Goal: Task Accomplishment & Management: Manage account settings

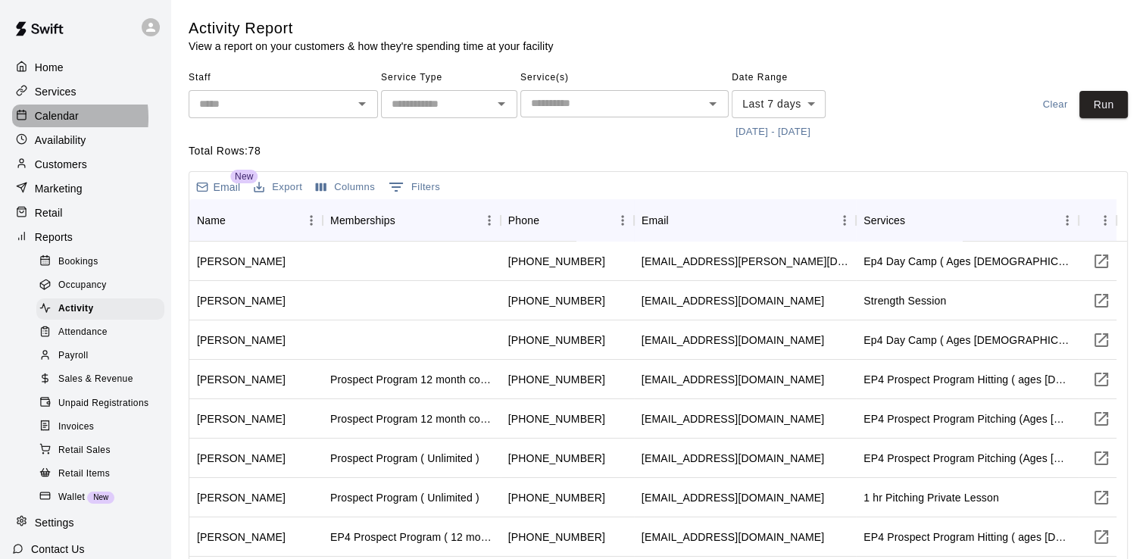
click at [42, 120] on p "Calendar" at bounding box center [57, 115] width 44 height 15
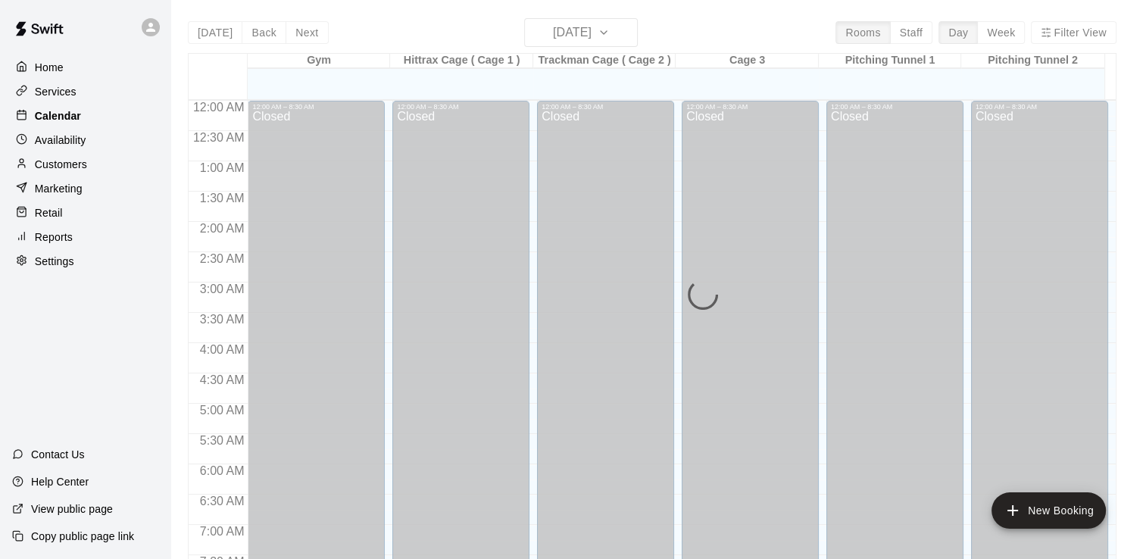
scroll to position [522, 0]
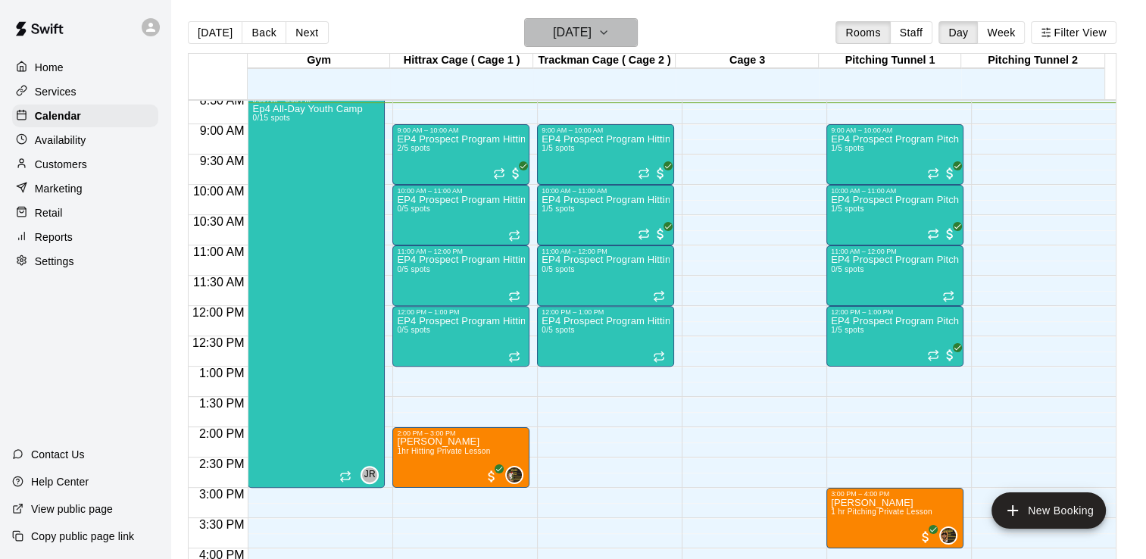
click at [610, 36] on icon "button" at bounding box center [604, 32] width 12 height 18
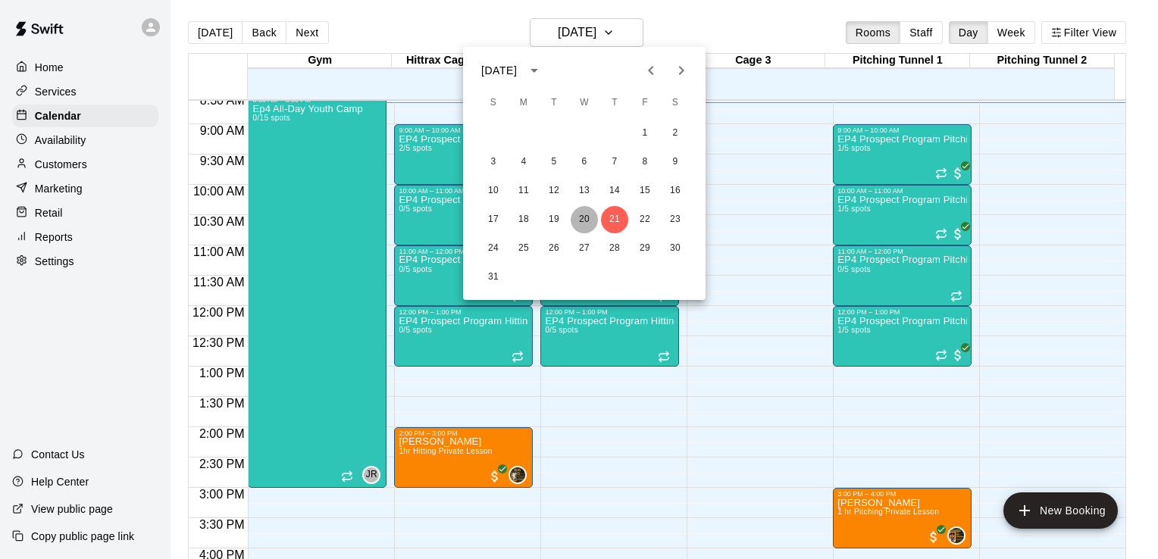
click at [583, 217] on button "20" at bounding box center [584, 219] width 27 height 27
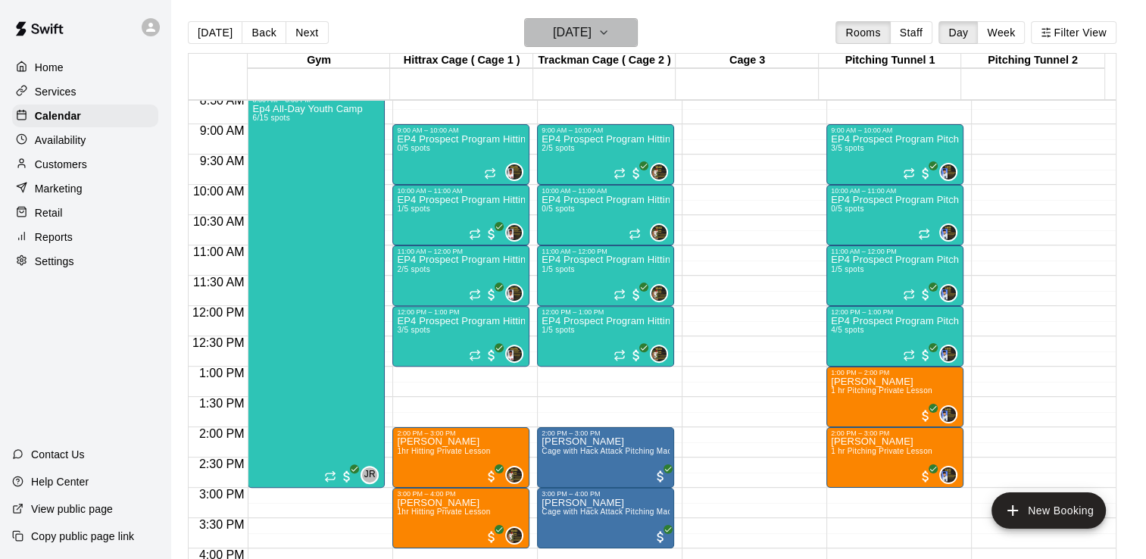
click at [638, 30] on button "[DATE]" at bounding box center [581, 32] width 114 height 29
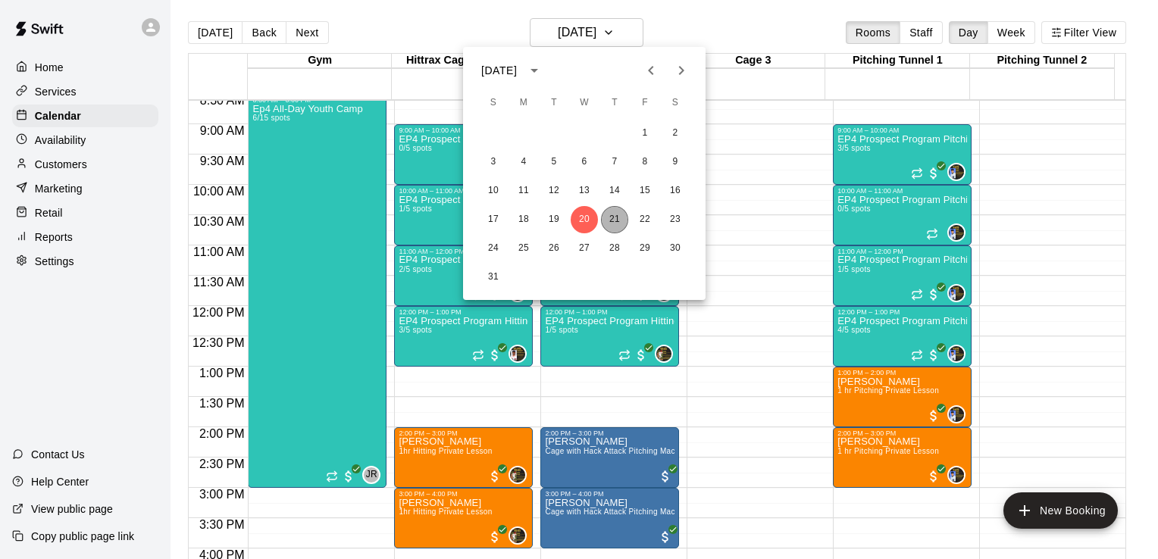
click at [608, 216] on button "21" at bounding box center [614, 219] width 27 height 27
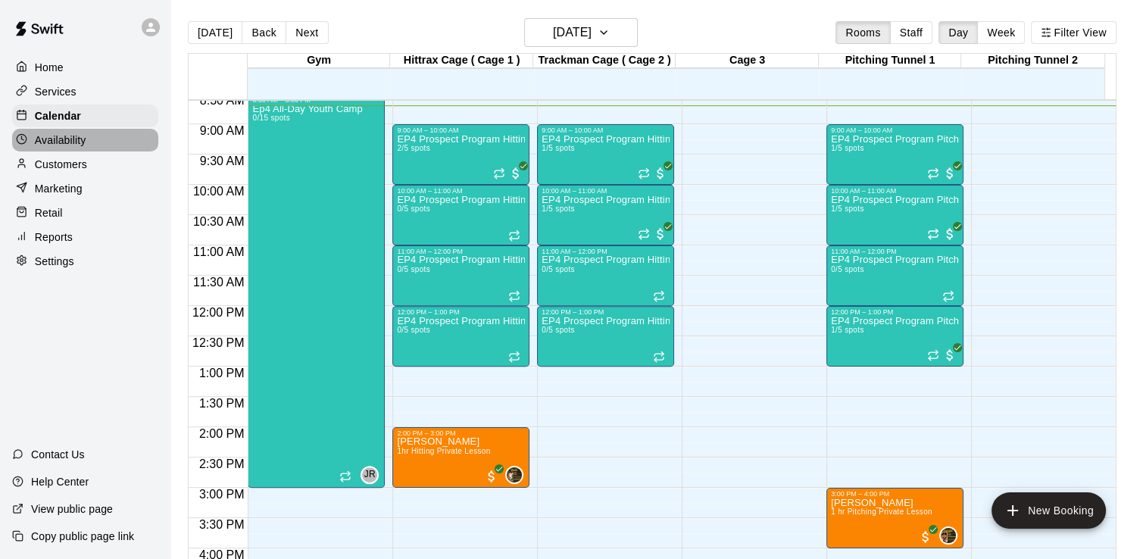
click at [58, 142] on p "Availability" at bounding box center [61, 140] width 52 height 15
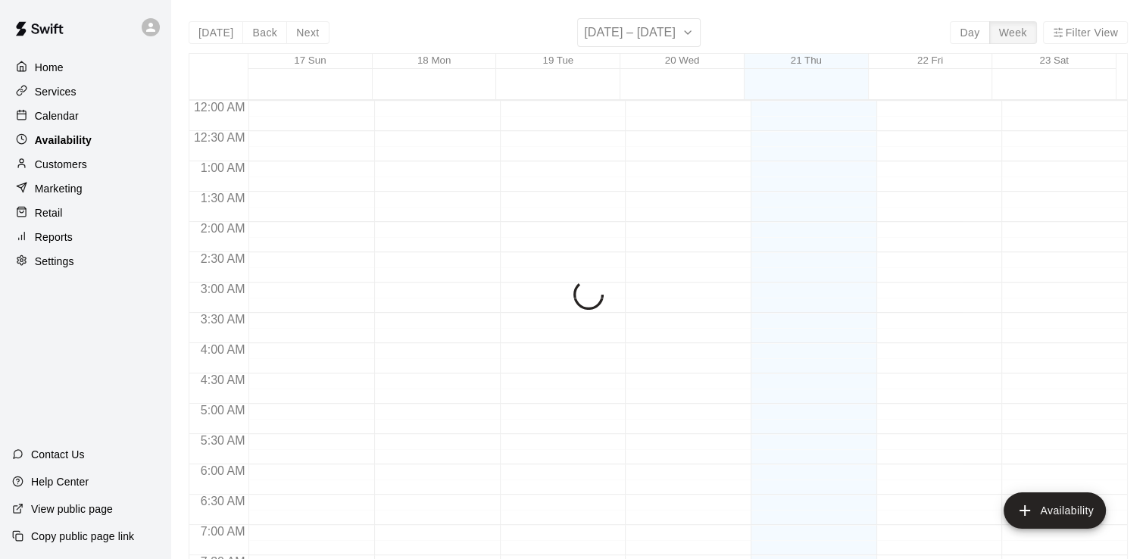
scroll to position [527, 0]
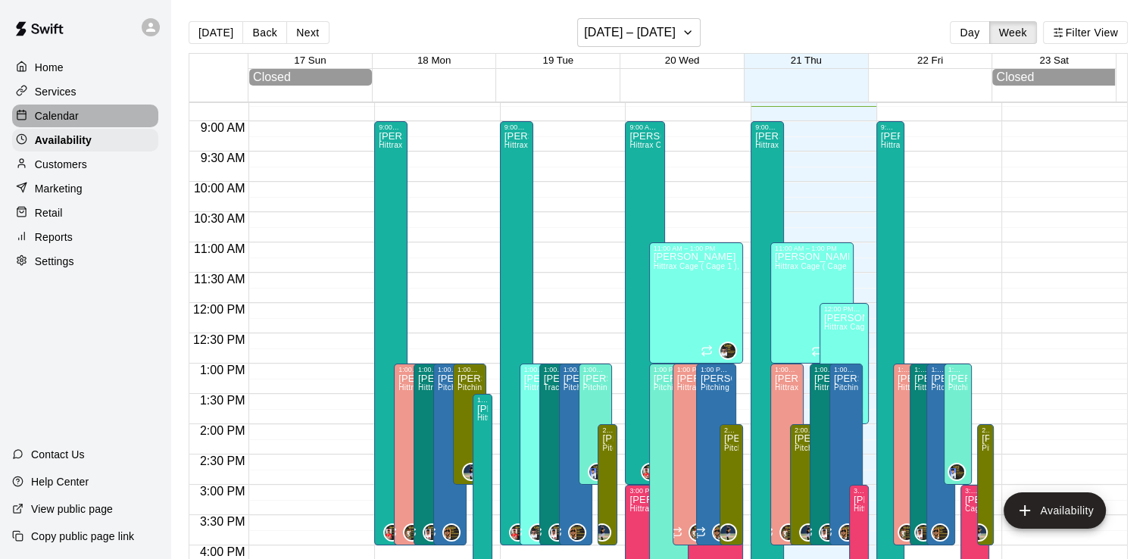
click at [67, 117] on p "Calendar" at bounding box center [57, 115] width 44 height 15
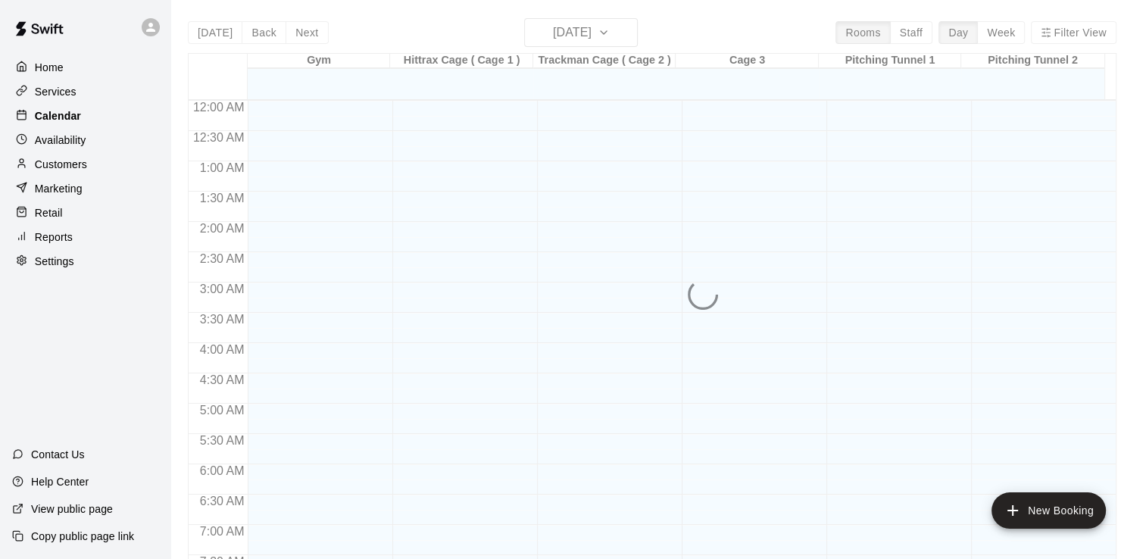
scroll to position [531, 0]
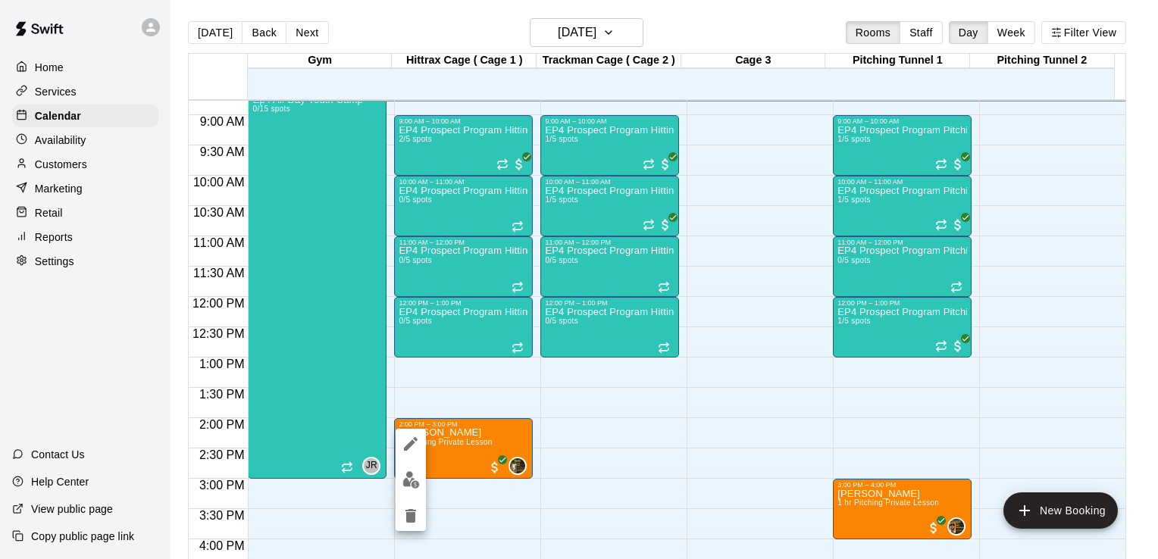
click at [624, 431] on div at bounding box center [579, 279] width 1158 height 559
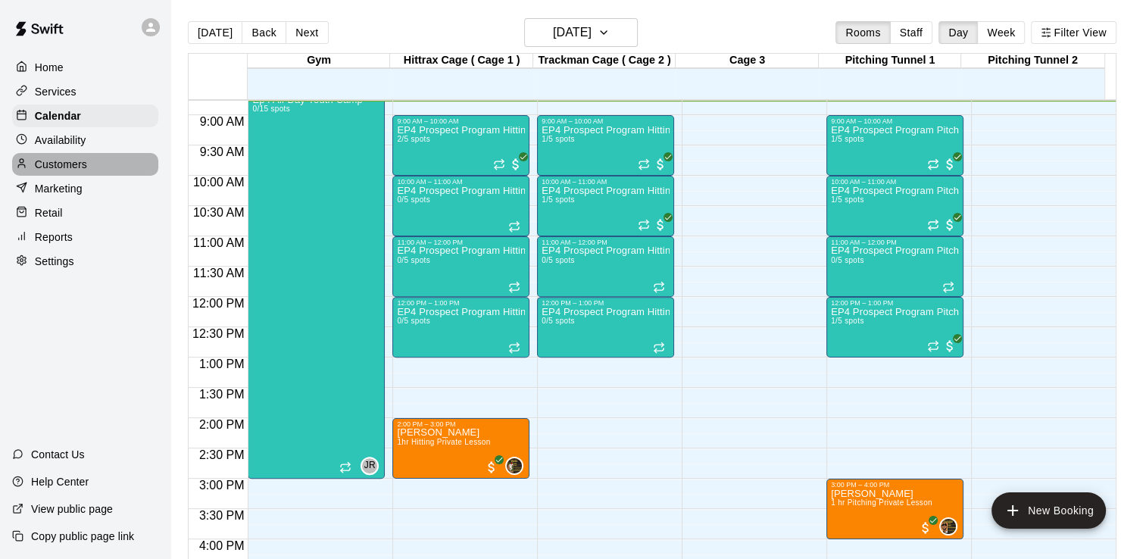
click at [77, 172] on p "Customers" at bounding box center [61, 164] width 52 height 15
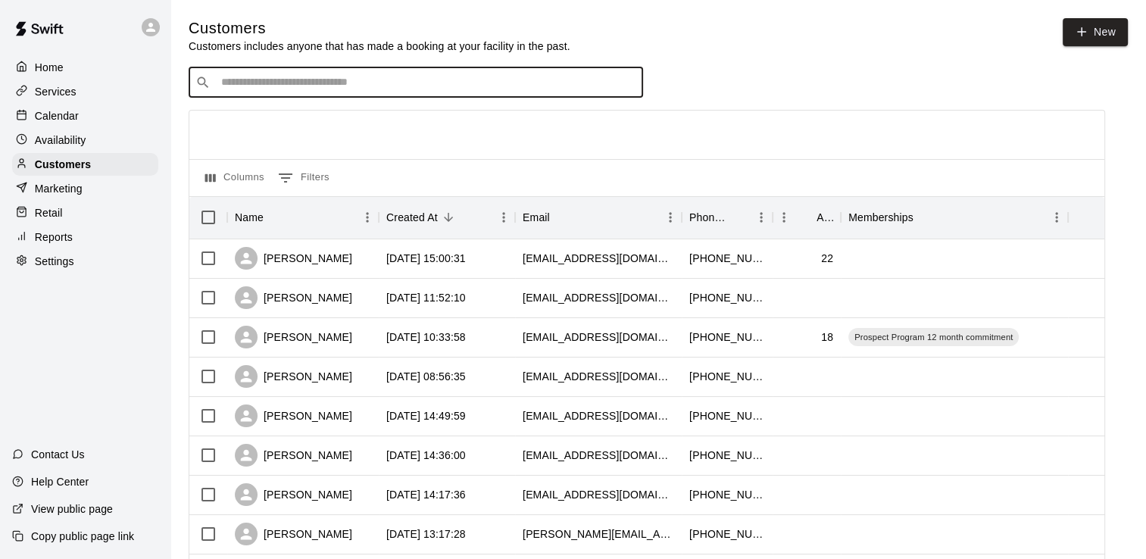
click at [279, 86] on input "Search customers by name or email" at bounding box center [427, 82] width 420 height 15
type input "******"
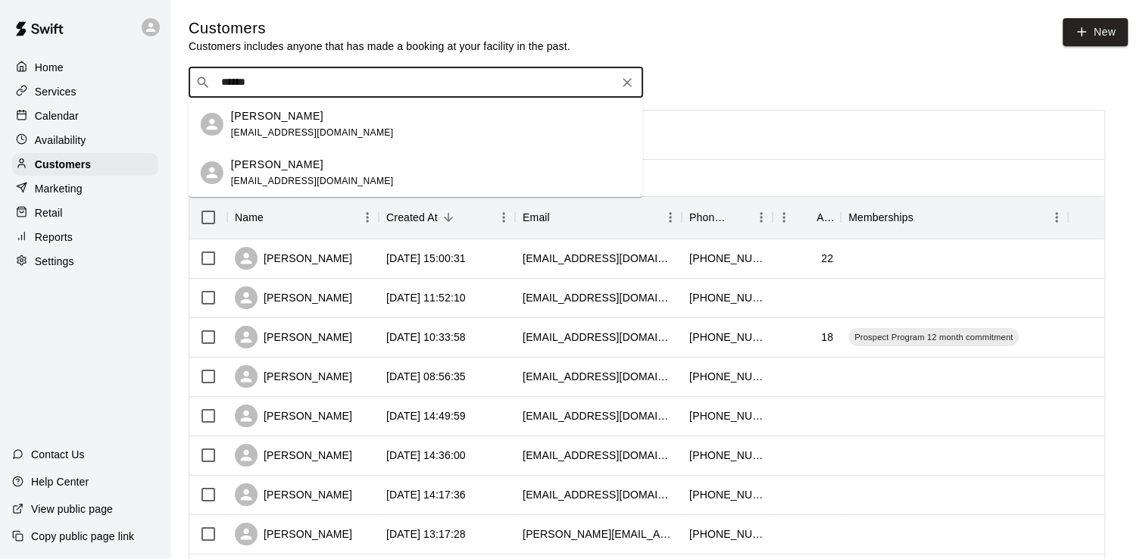
click at [289, 165] on p "[PERSON_NAME]" at bounding box center [277, 165] width 92 height 16
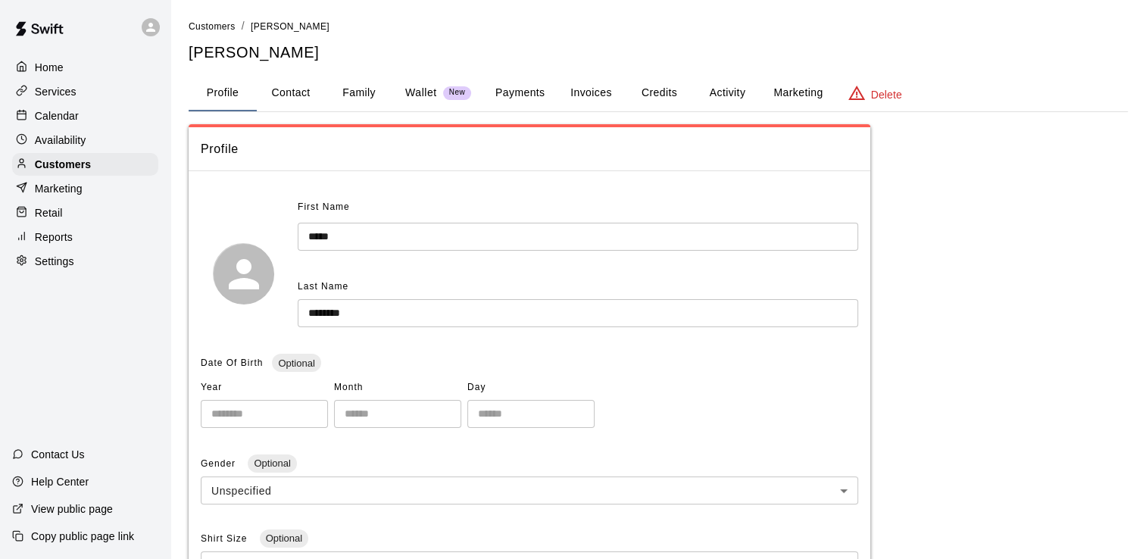
click at [297, 87] on button "Contact" at bounding box center [291, 93] width 68 height 36
select select "**"
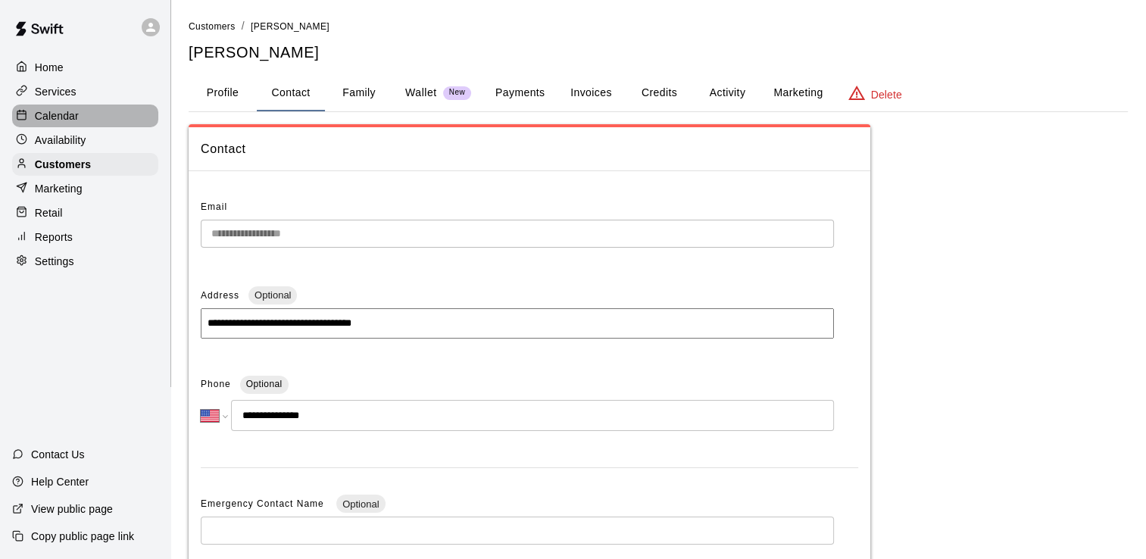
click at [44, 124] on p "Calendar" at bounding box center [57, 115] width 44 height 15
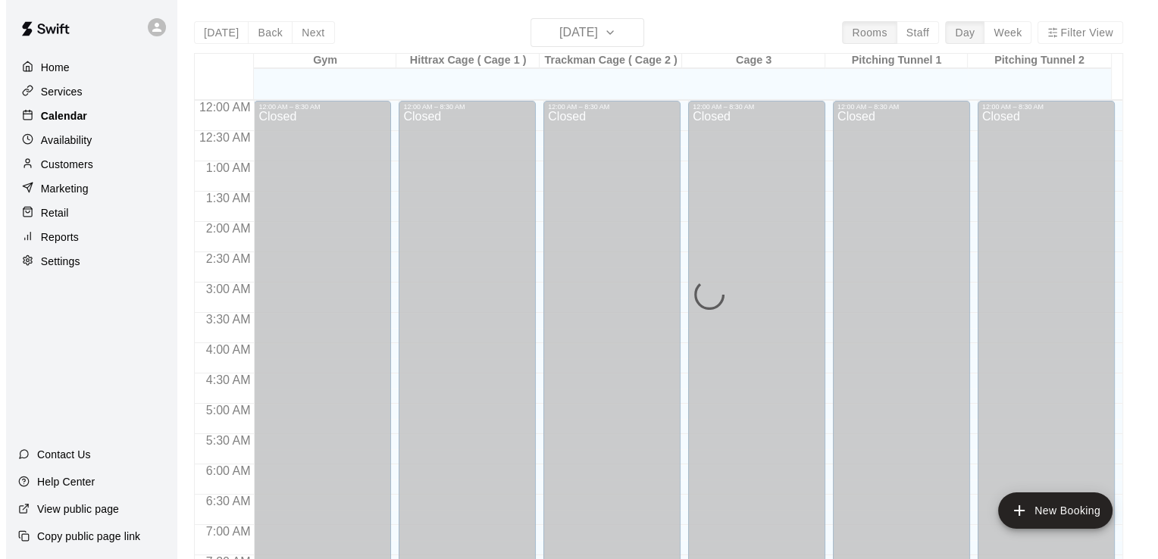
scroll to position [533, 0]
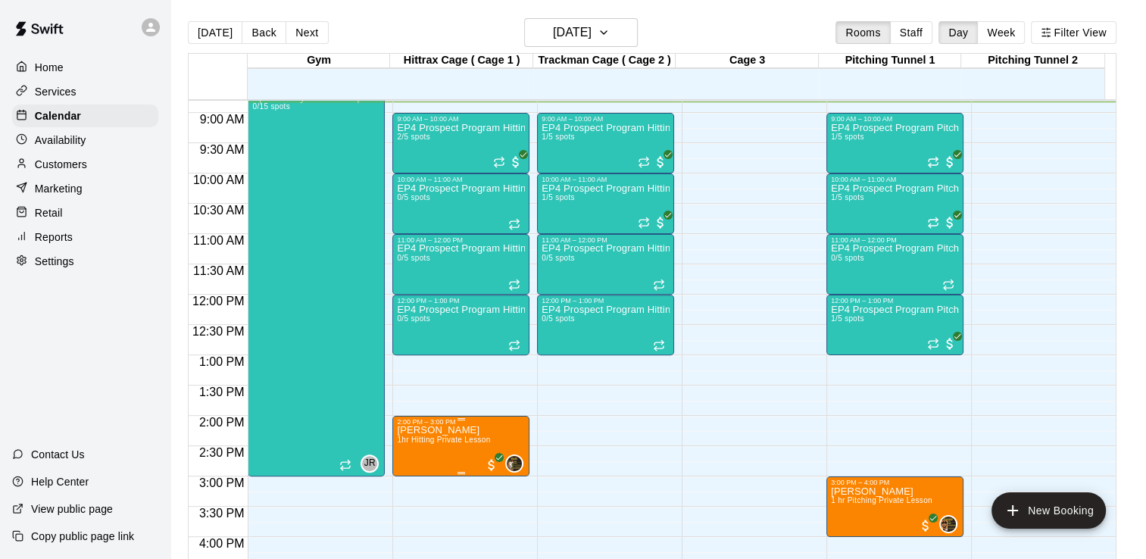
click at [439, 441] on span "1hr Hitting Private Lesson" at bounding box center [443, 440] width 93 height 8
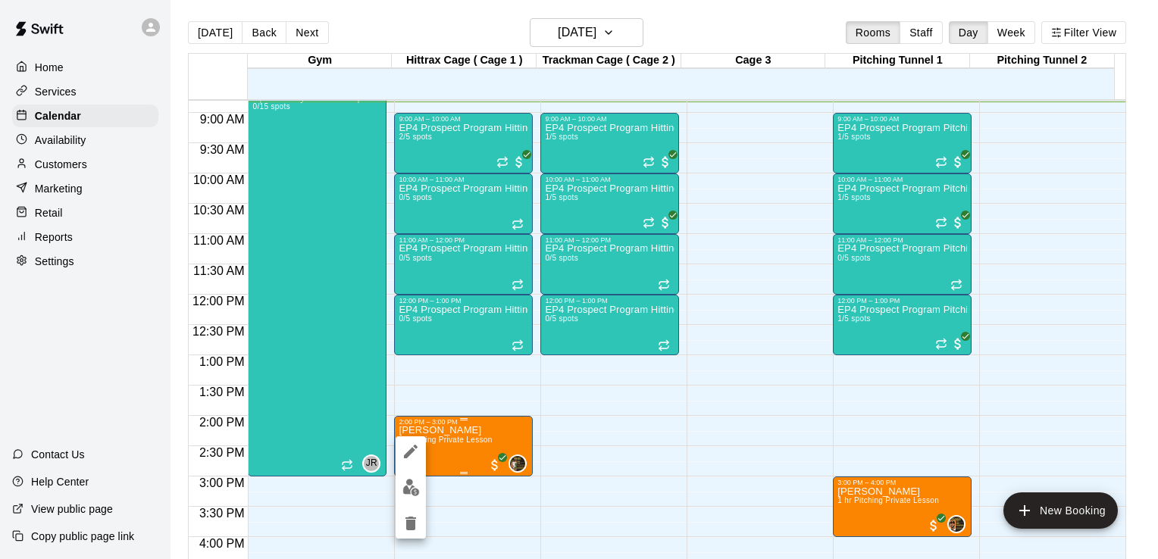
click at [439, 441] on div at bounding box center [579, 279] width 1158 height 559
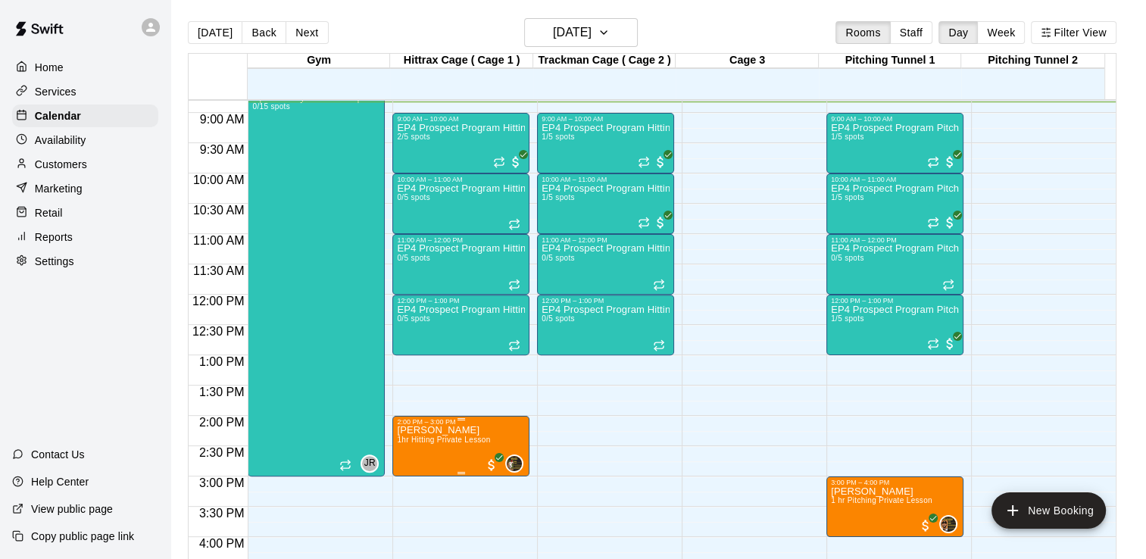
click at [439, 441] on span "1hr Hitting Private Lesson" at bounding box center [443, 440] width 93 height 8
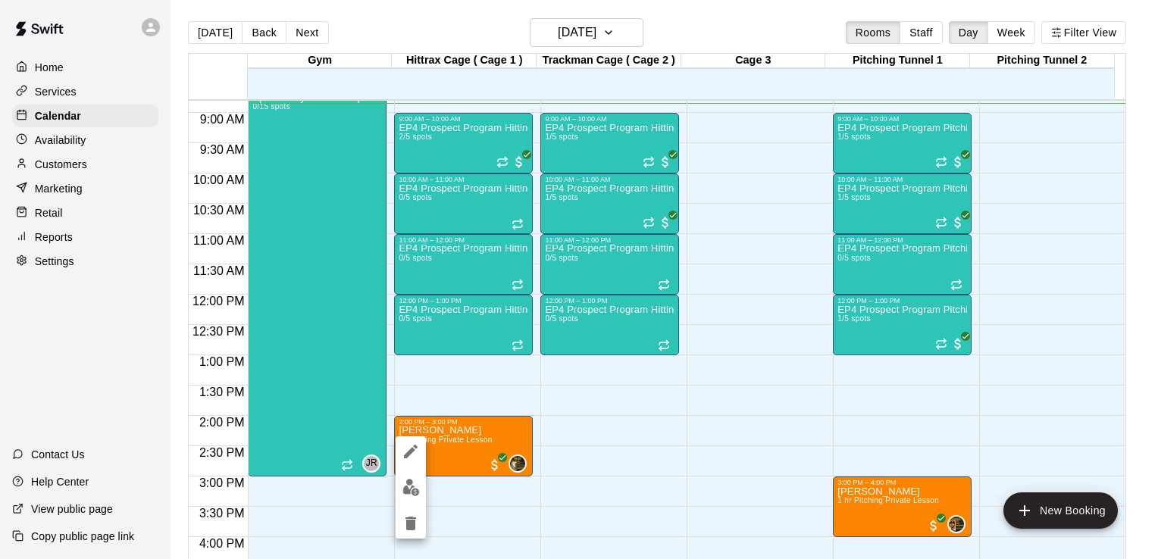
click at [633, 33] on div at bounding box center [579, 279] width 1158 height 559
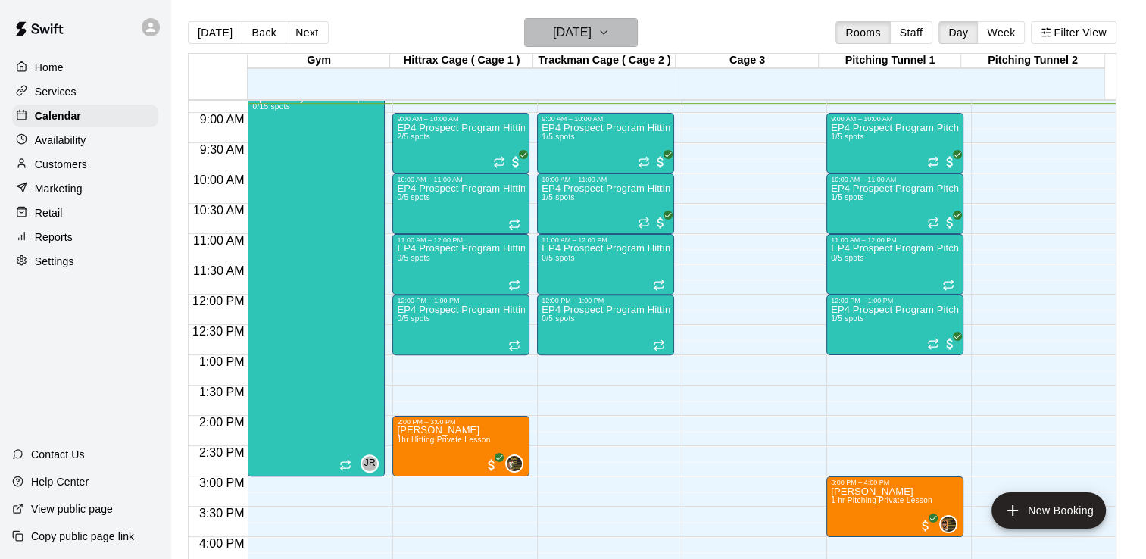
click at [607, 32] on icon "button" at bounding box center [604, 32] width 6 height 3
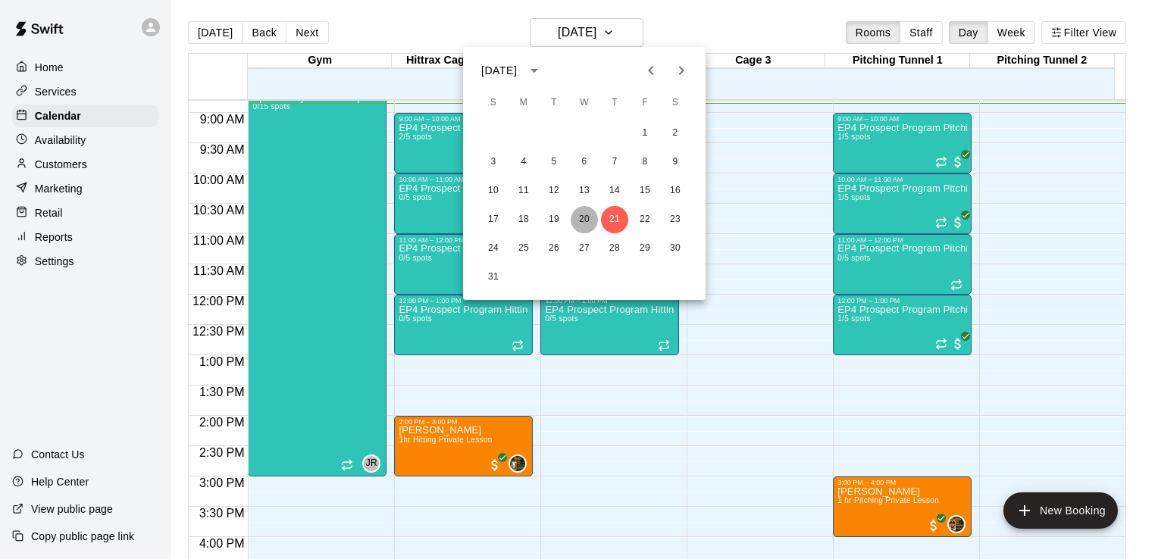
click at [585, 217] on button "20" at bounding box center [584, 219] width 27 height 27
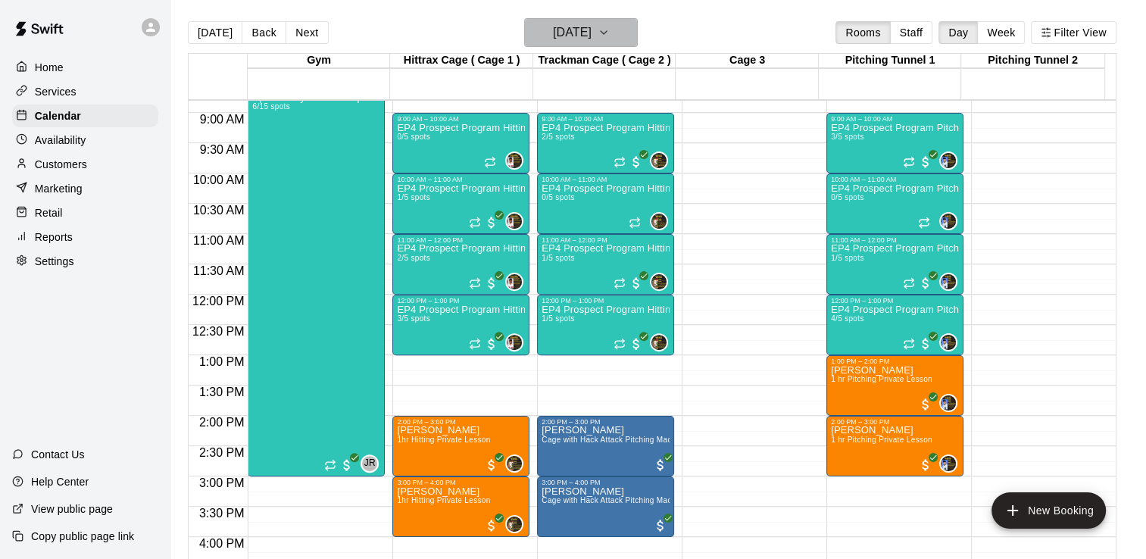
click at [610, 29] on icon "button" at bounding box center [604, 32] width 12 height 18
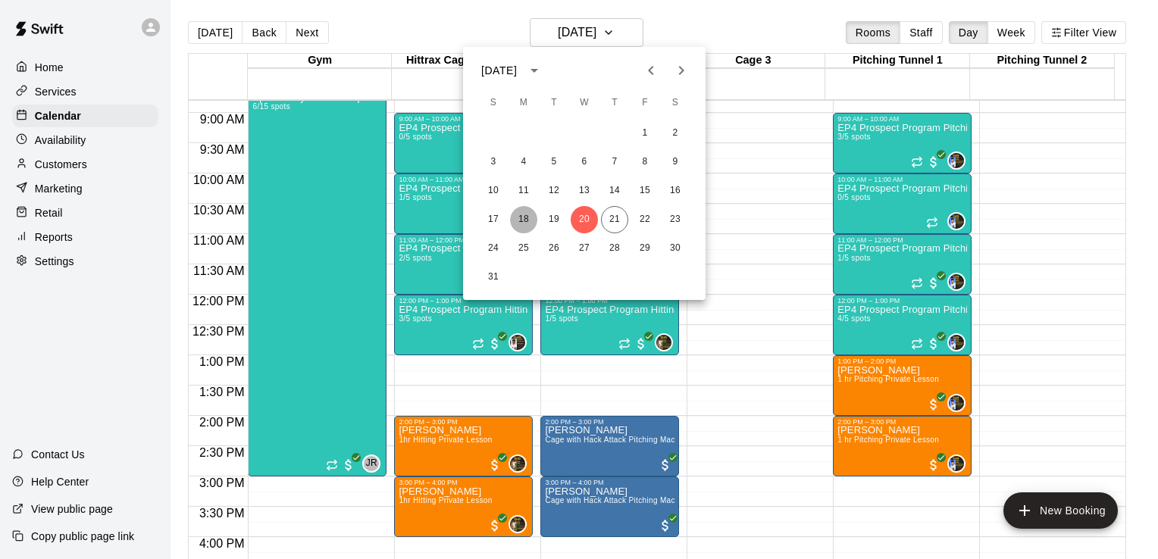
click at [525, 222] on button "18" at bounding box center [523, 219] width 27 height 27
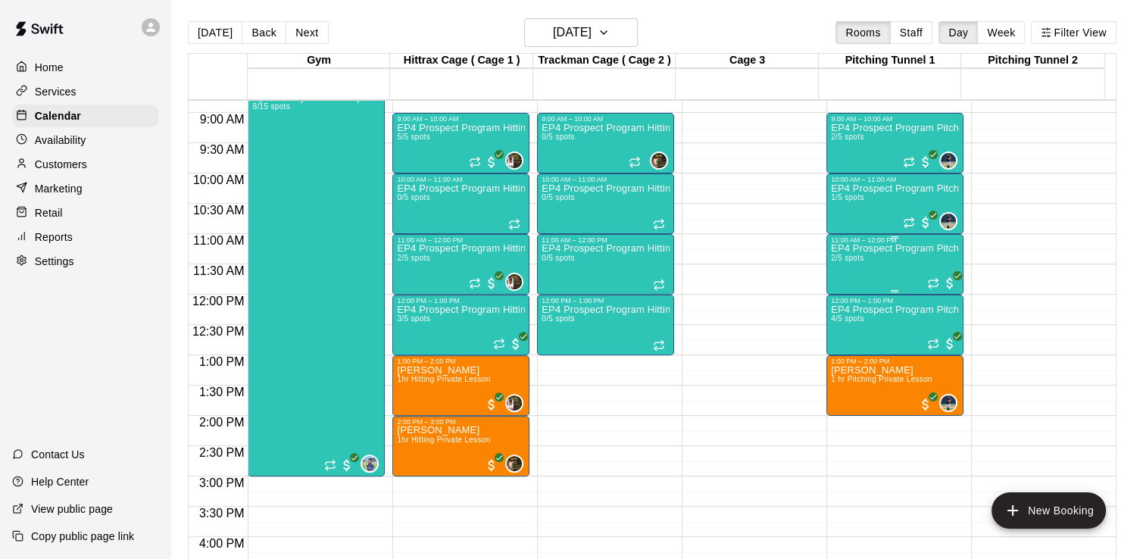
click at [933, 259] on div "EP4 Prospect Program Pitching 2/5 spots" at bounding box center [895, 523] width 128 height 559
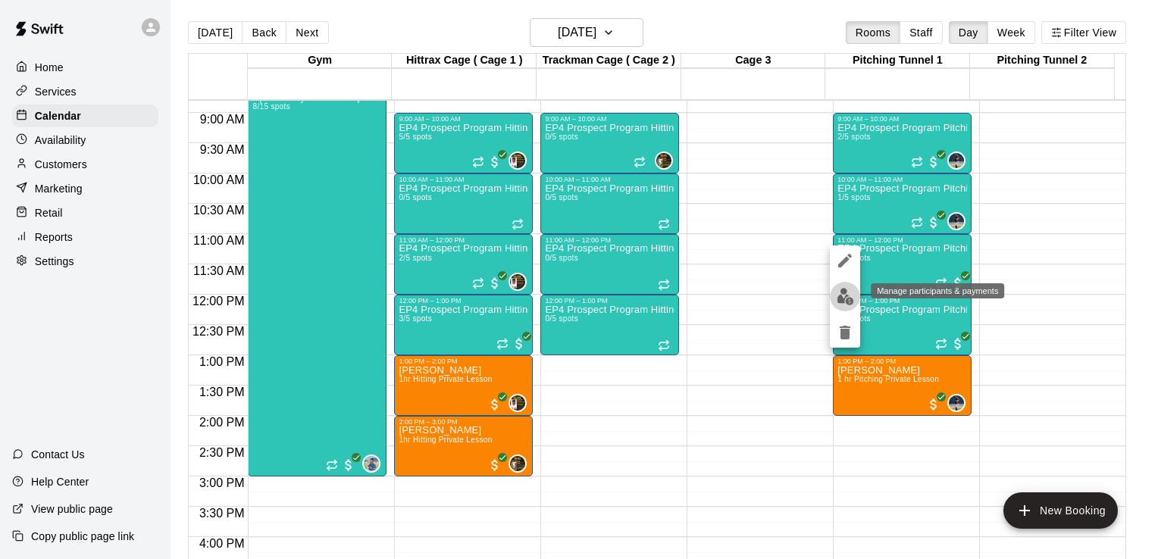
click at [839, 298] on img "edit" at bounding box center [845, 296] width 17 height 17
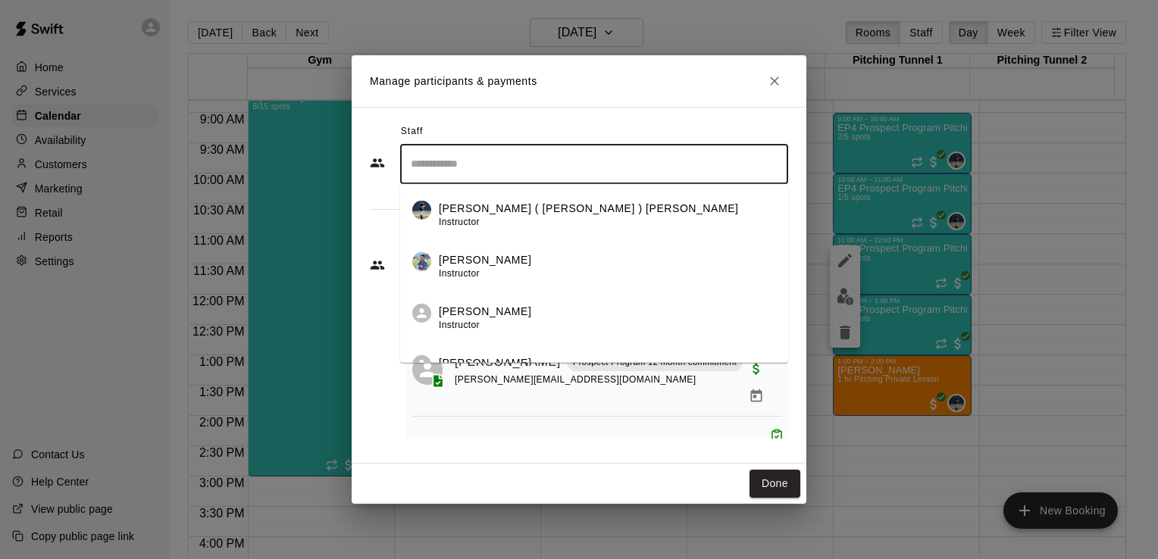
click at [496, 175] on input "Search staff" at bounding box center [594, 164] width 374 height 27
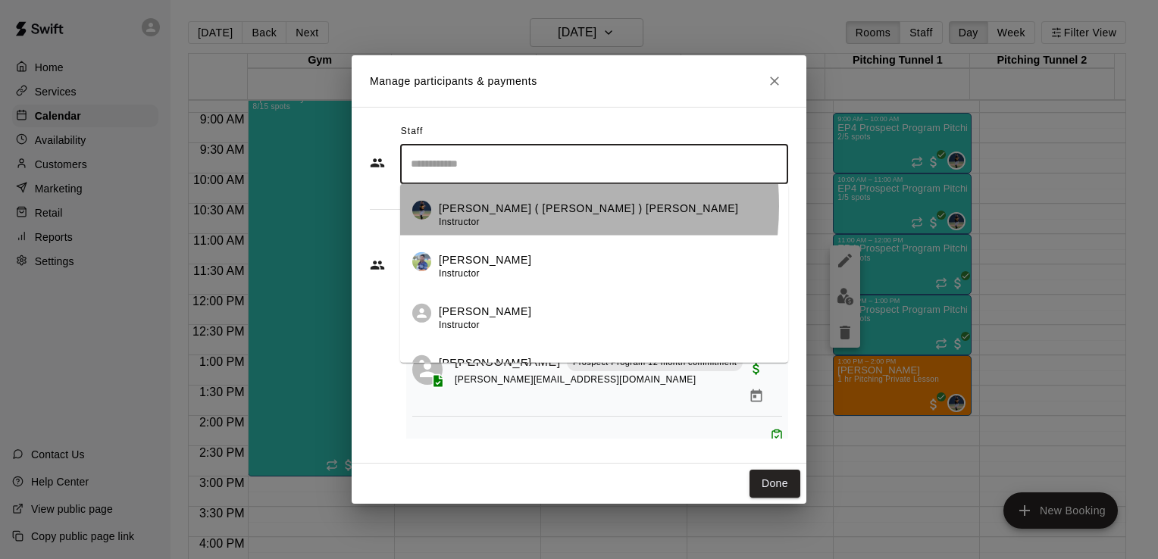
click at [494, 206] on p "[PERSON_NAME] ( [PERSON_NAME] ) [PERSON_NAME]" at bounding box center [589, 208] width 300 height 16
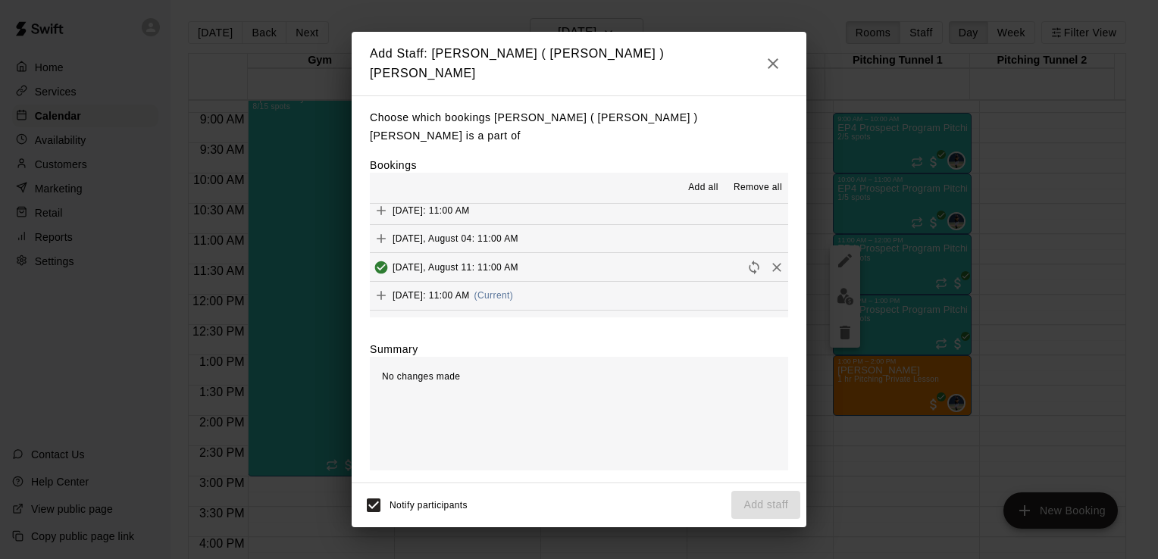
scroll to position [141, 0]
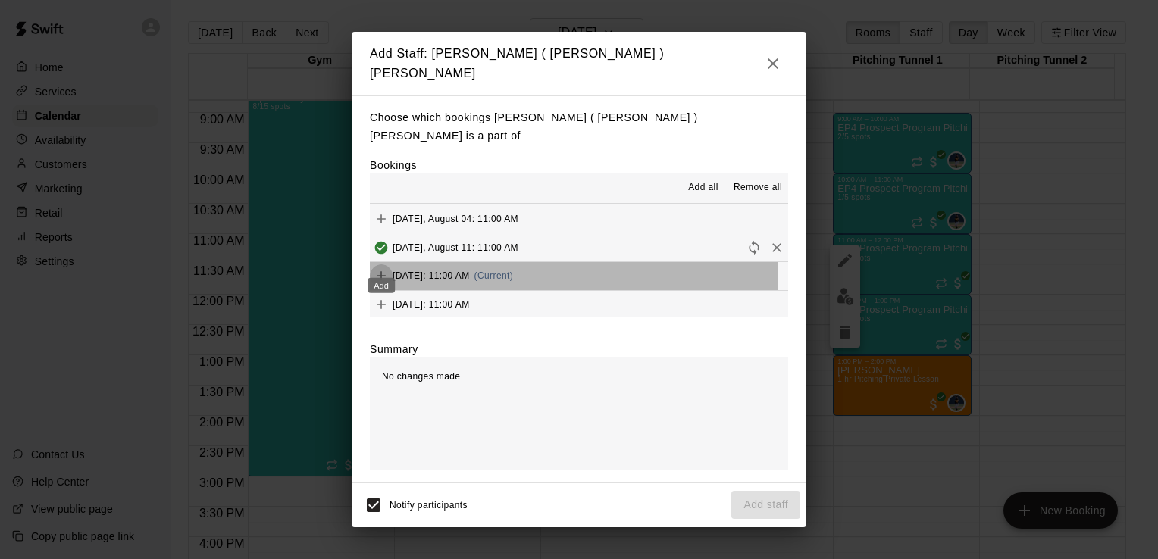
click at [379, 268] on icon "Add" at bounding box center [381, 275] width 15 height 15
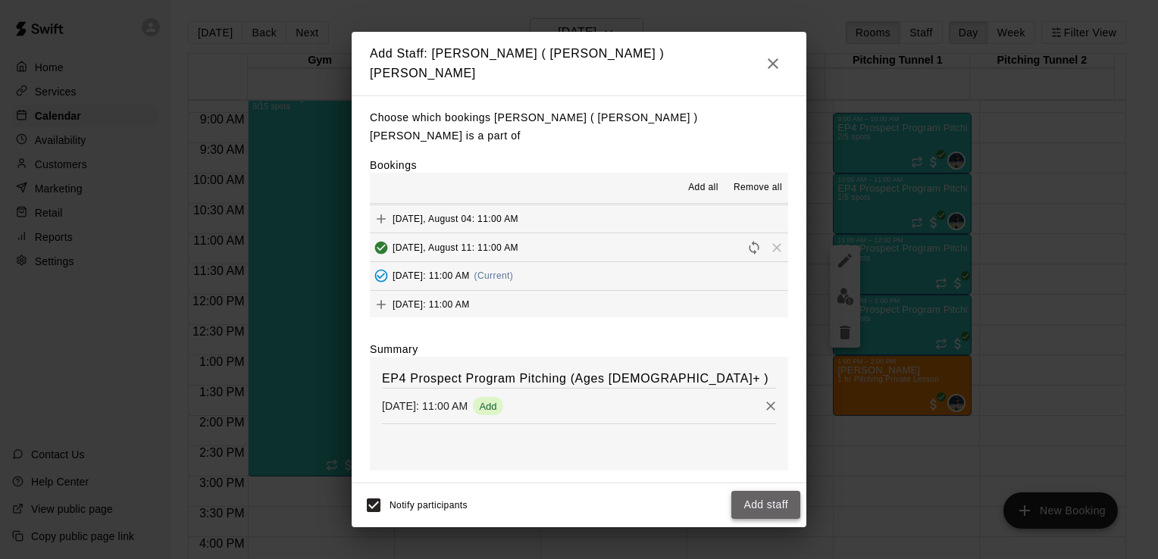
click at [775, 491] on button "Add staff" at bounding box center [765, 505] width 69 height 28
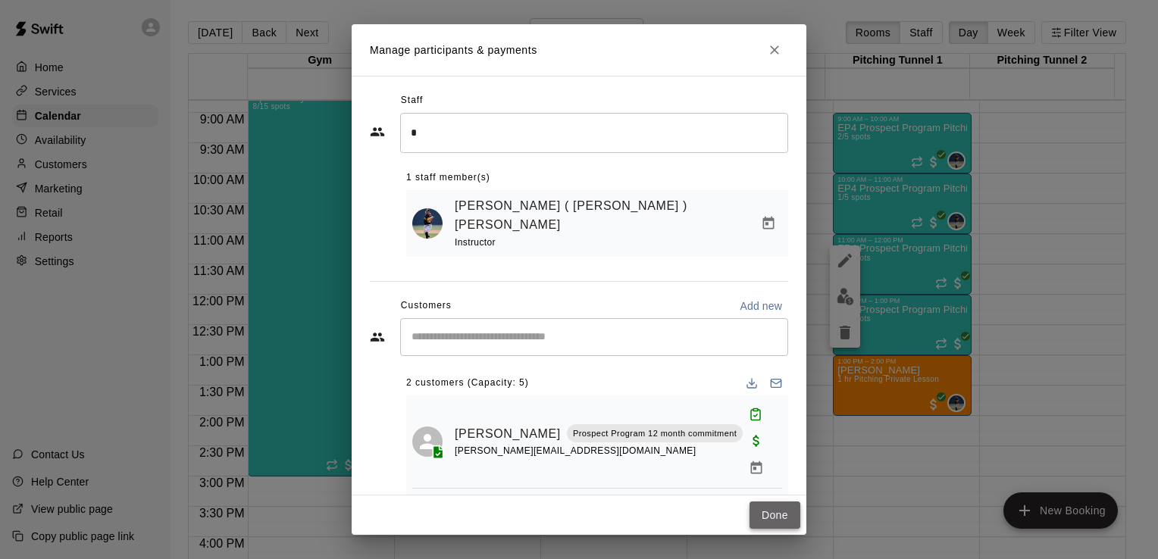
click at [783, 516] on button "Done" at bounding box center [774, 516] width 51 height 28
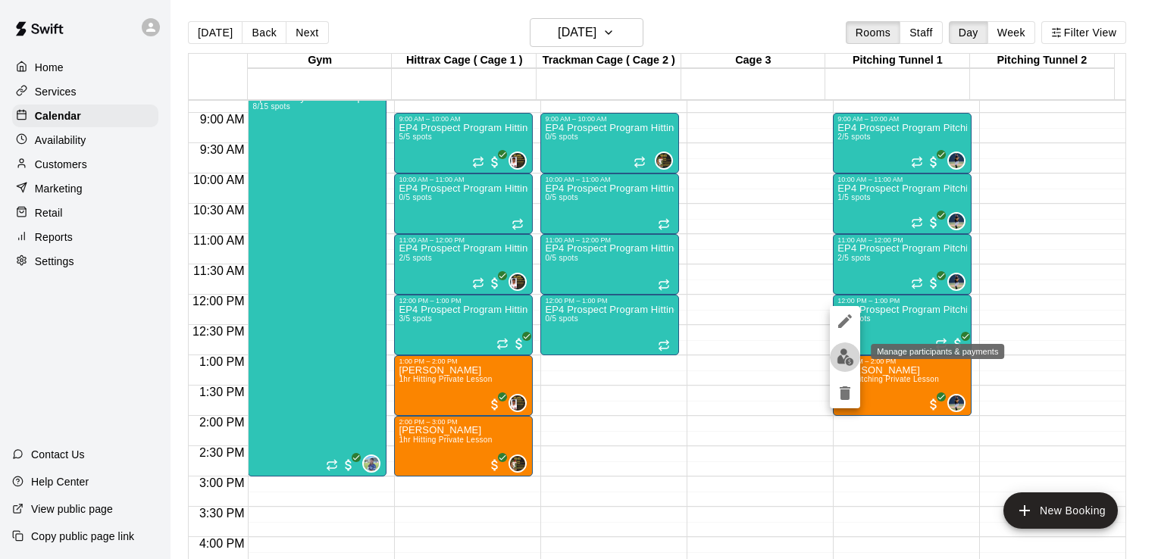
click at [841, 355] on img "edit" at bounding box center [845, 357] width 17 height 17
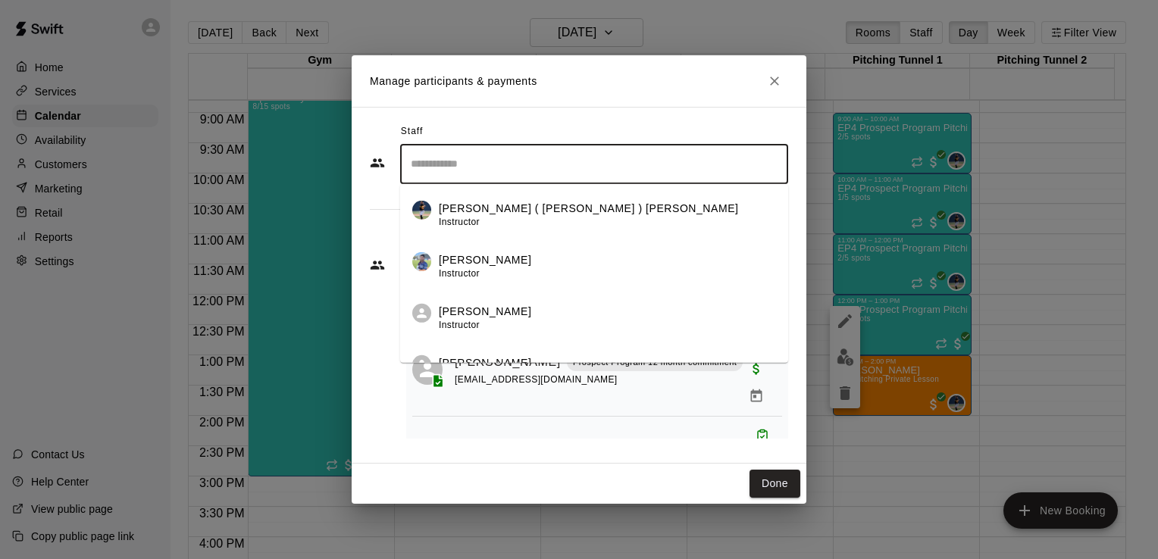
click at [503, 156] on input "Search staff" at bounding box center [594, 164] width 374 height 27
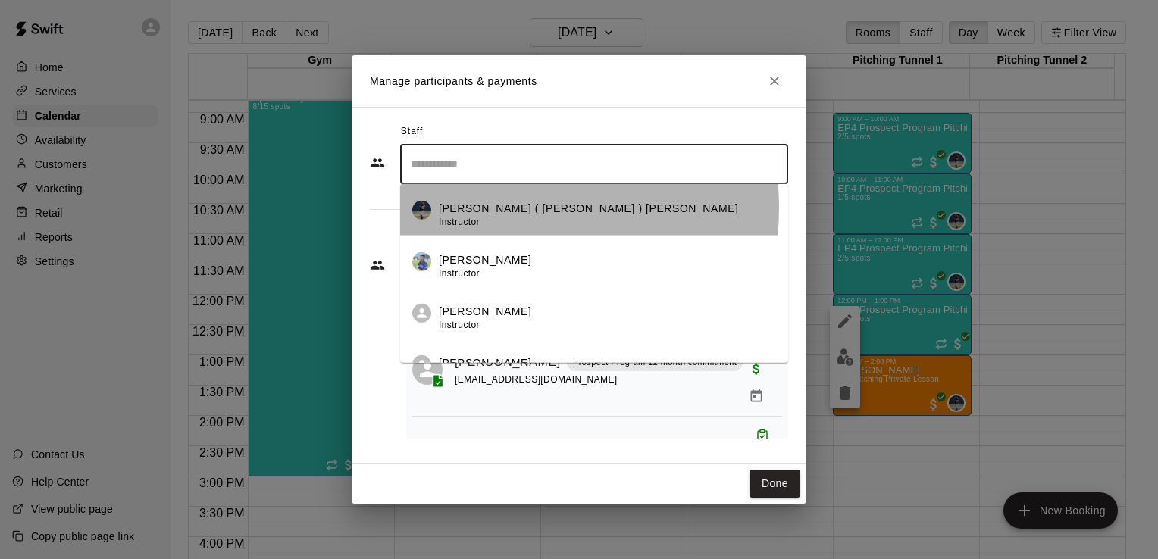
click at [492, 208] on p "[PERSON_NAME] ( [PERSON_NAME] ) [PERSON_NAME]" at bounding box center [589, 208] width 300 height 16
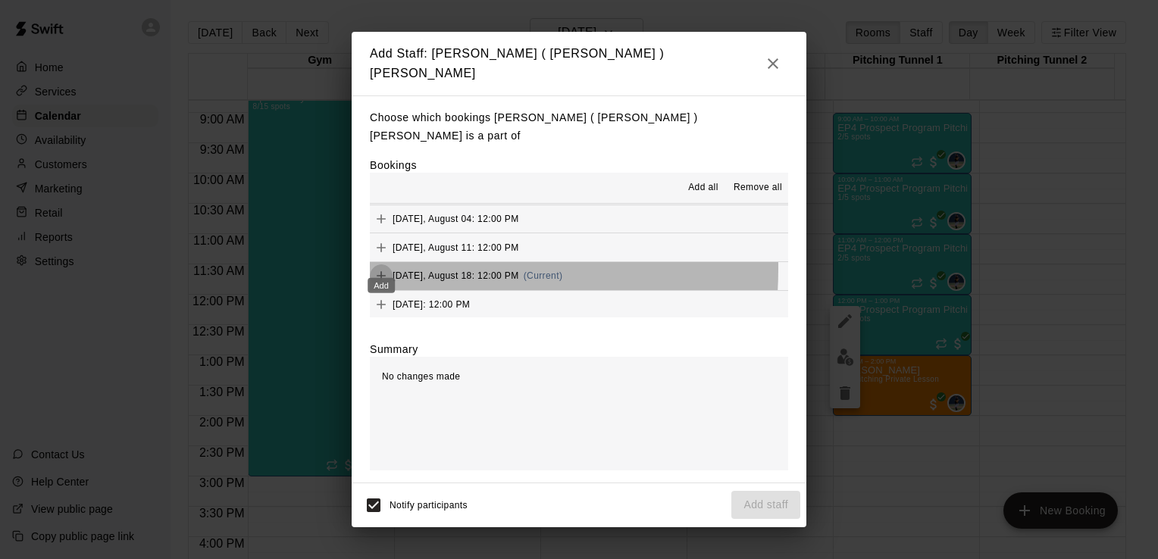
click at [384, 268] on icon "Add" at bounding box center [381, 275] width 15 height 15
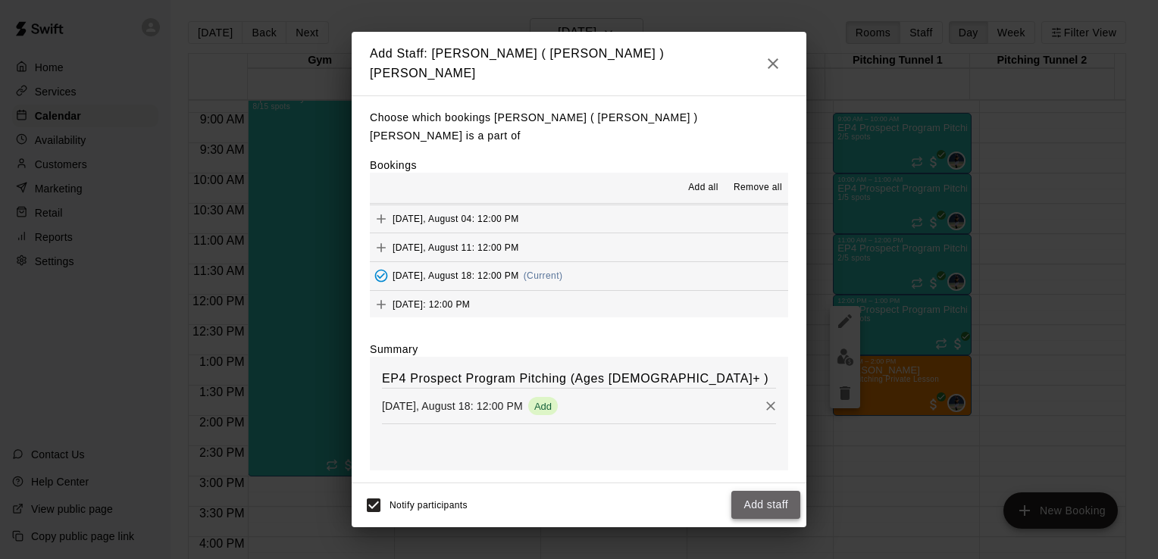
click at [765, 491] on button "Add staff" at bounding box center [765, 505] width 69 height 28
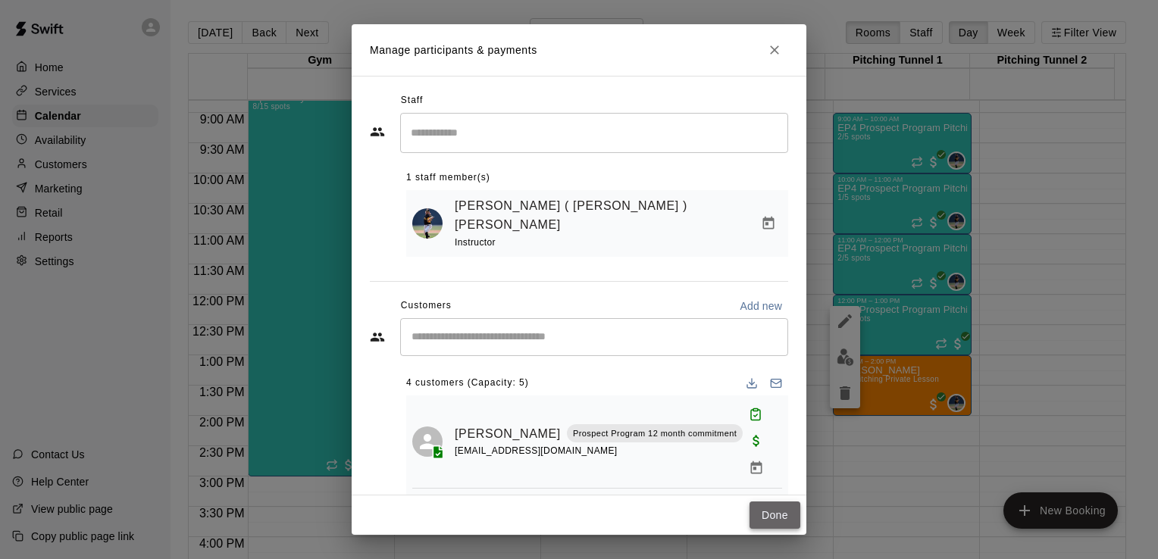
click at [771, 516] on button "Done" at bounding box center [774, 516] width 51 height 28
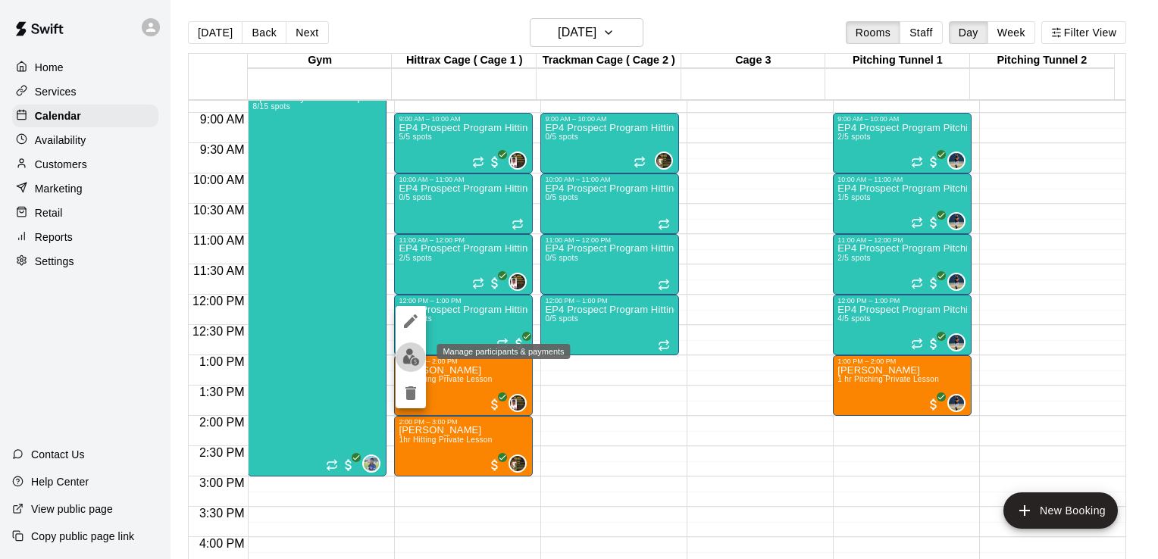
click at [409, 356] on img "edit" at bounding box center [410, 357] width 17 height 17
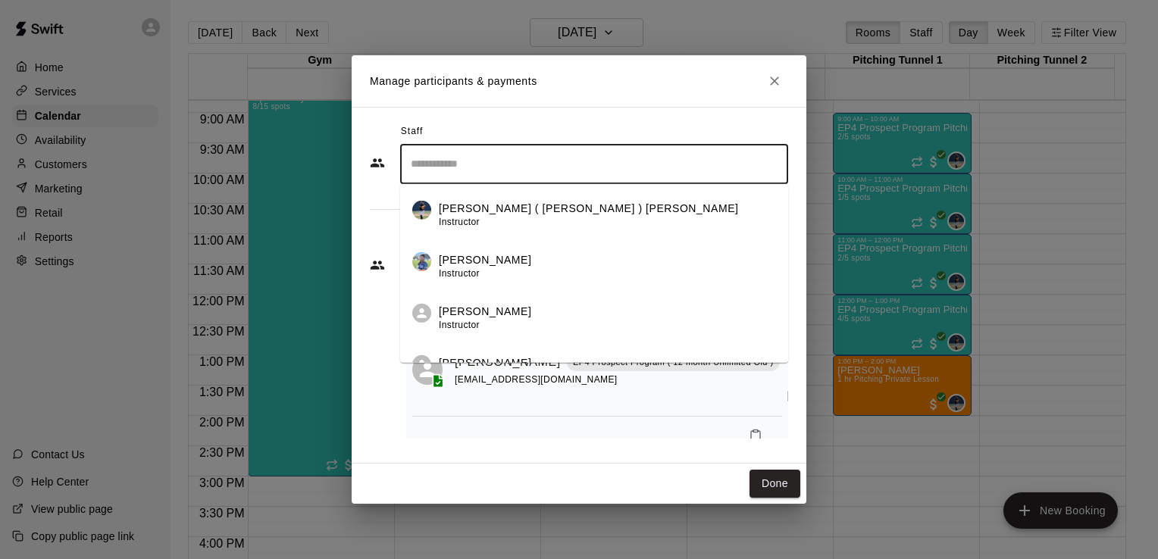
click at [496, 173] on input "Search staff" at bounding box center [594, 164] width 374 height 27
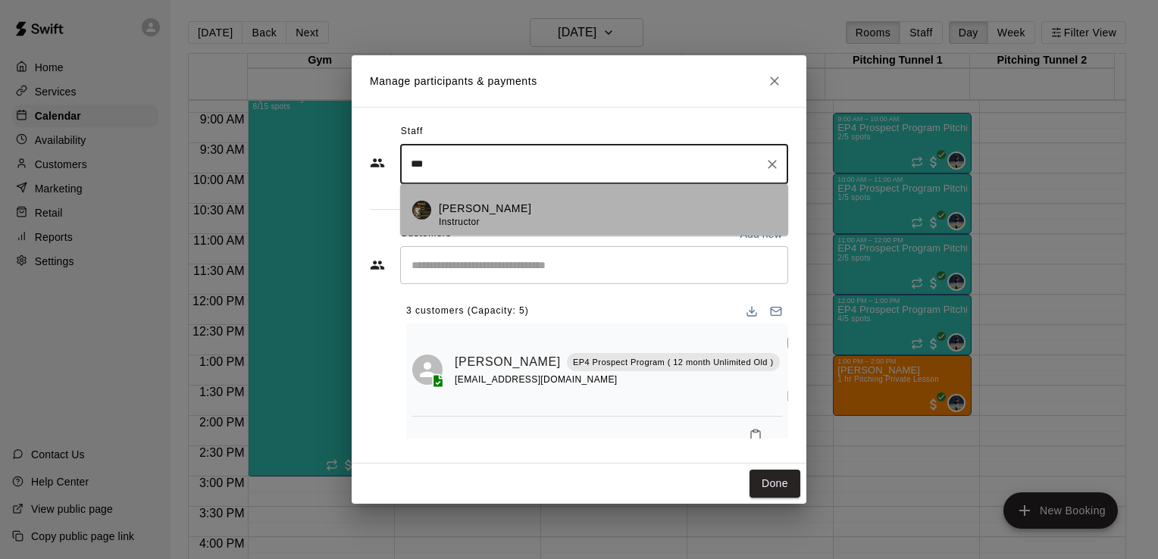
click at [477, 205] on p "[PERSON_NAME]" at bounding box center [485, 208] width 92 height 16
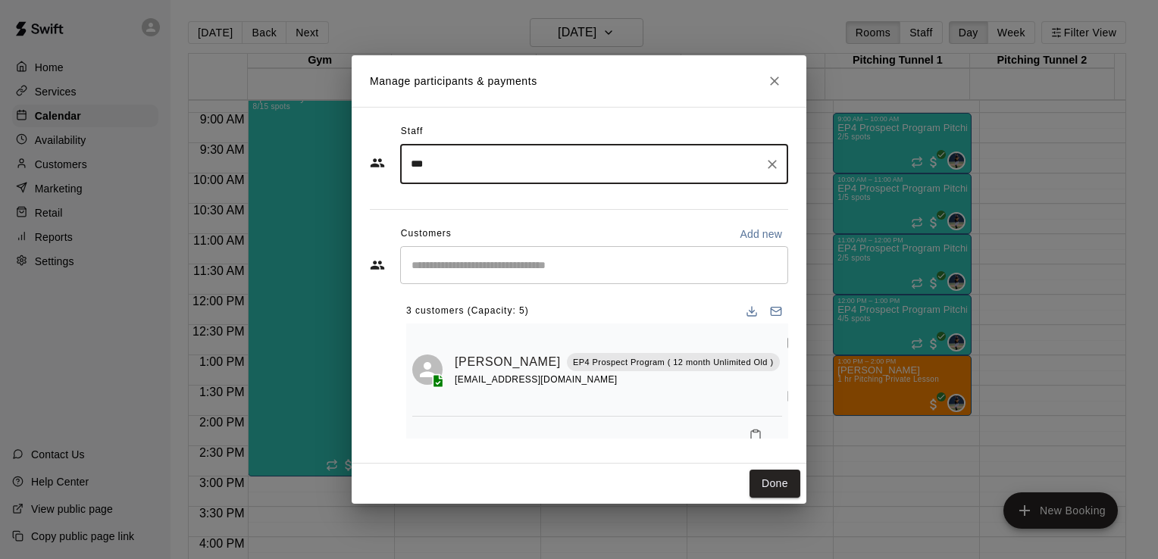
type input "***"
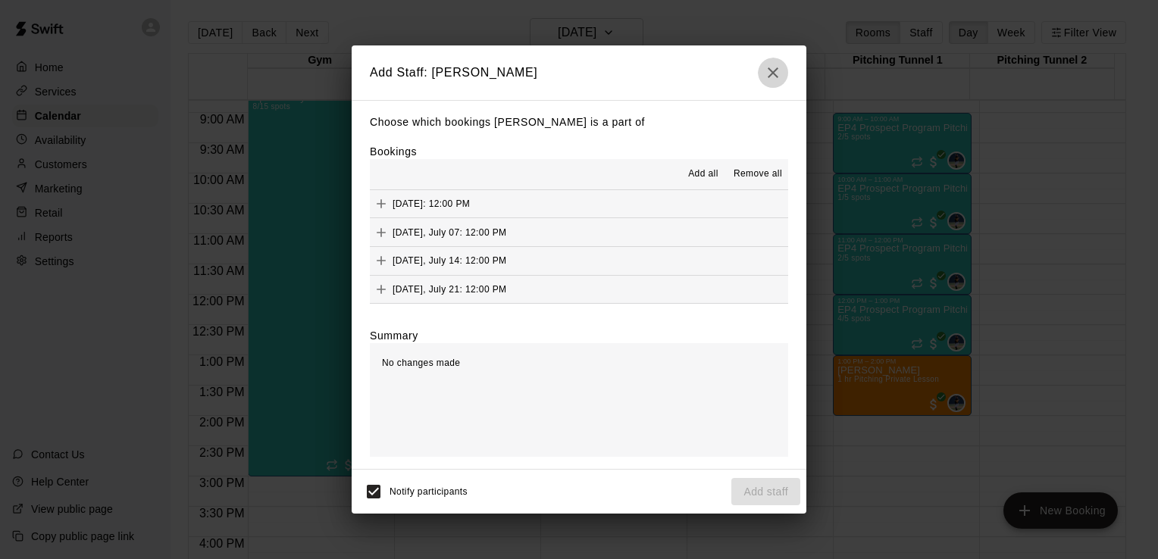
click at [773, 74] on icon "button" at bounding box center [773, 73] width 18 height 18
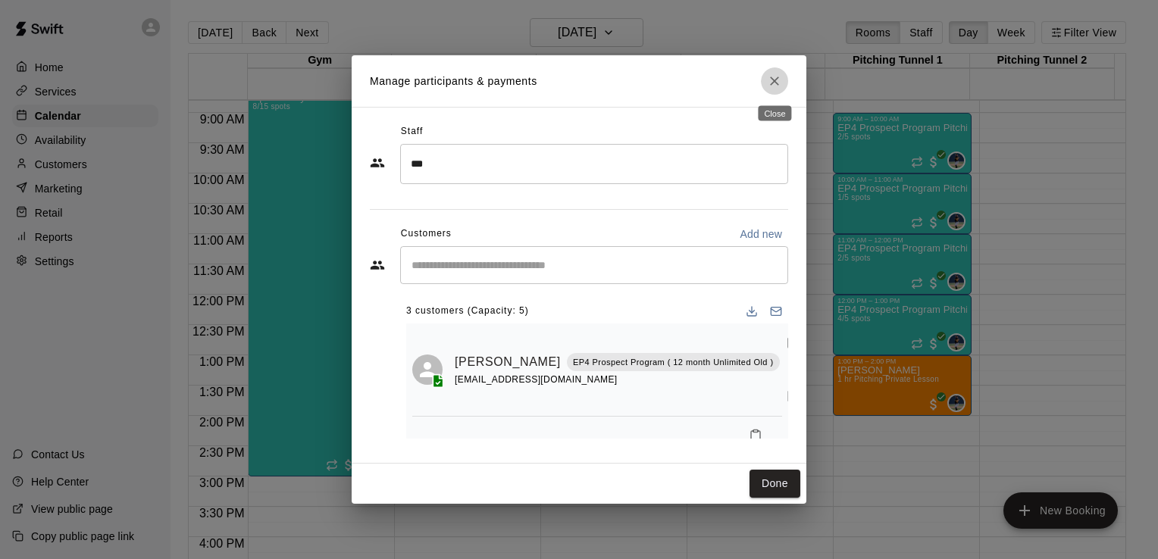
click at [777, 83] on icon "Close" at bounding box center [774, 81] width 15 height 15
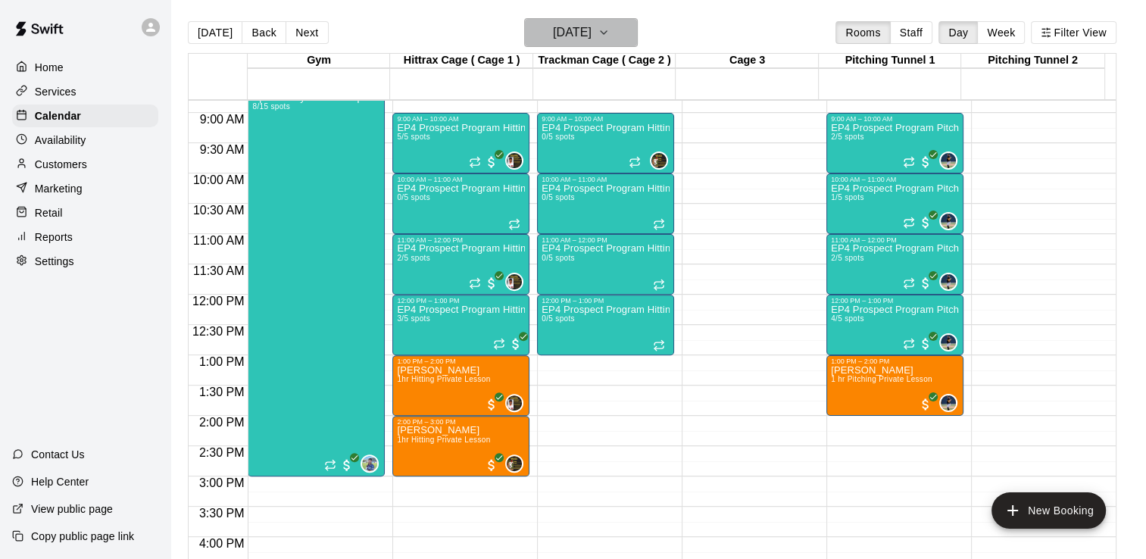
click at [610, 33] on icon "button" at bounding box center [604, 32] width 12 height 18
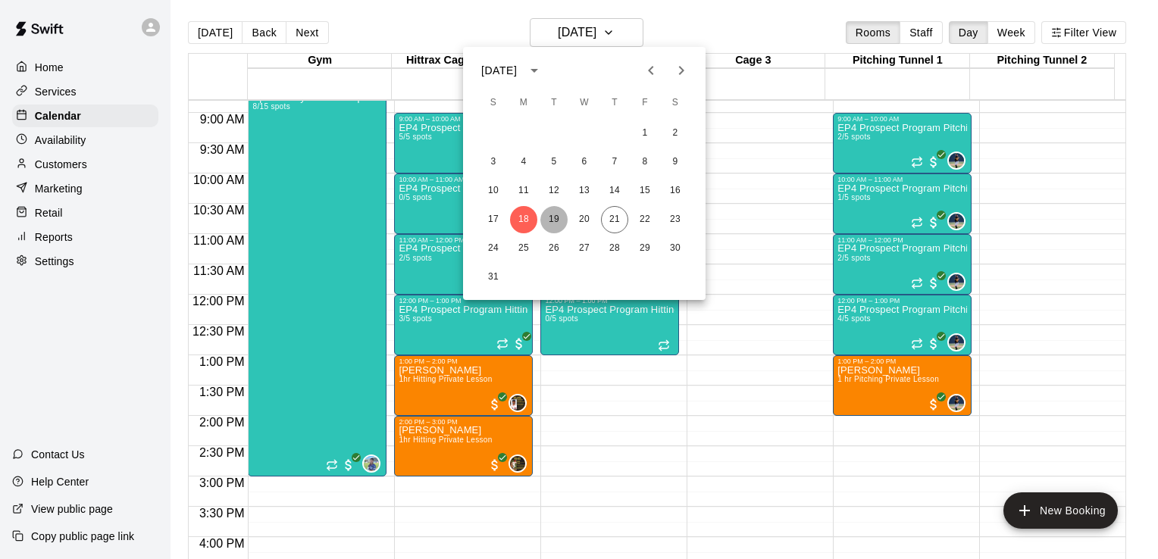
click at [555, 211] on button "19" at bounding box center [553, 219] width 27 height 27
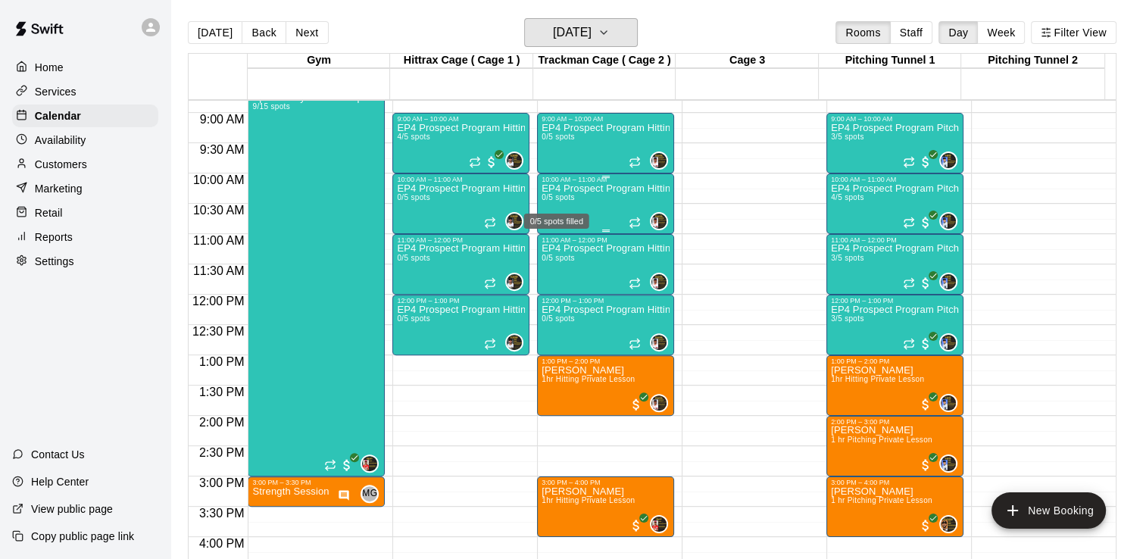
click at [524, 18] on button "[DATE]" at bounding box center [581, 32] width 114 height 29
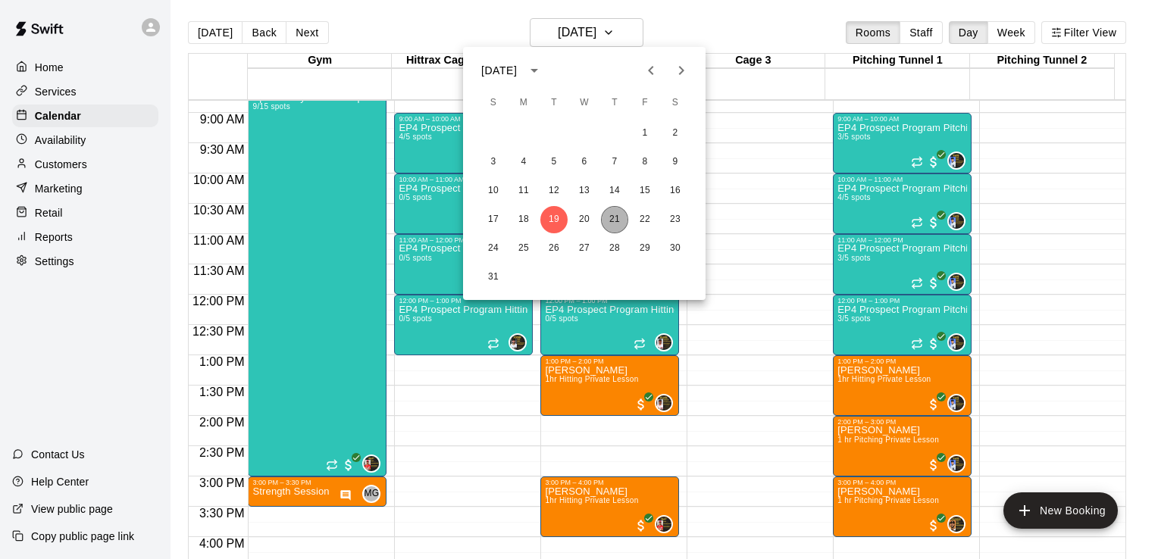
click at [614, 210] on button "21" at bounding box center [614, 219] width 27 height 27
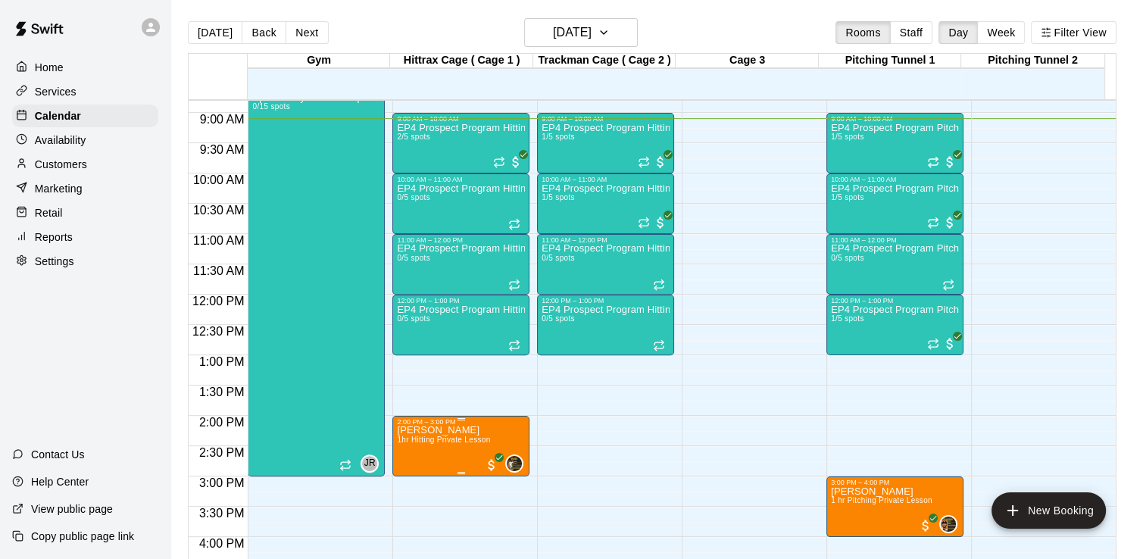
click at [464, 436] on span "1hr Hitting Private Lesson" at bounding box center [443, 440] width 93 height 8
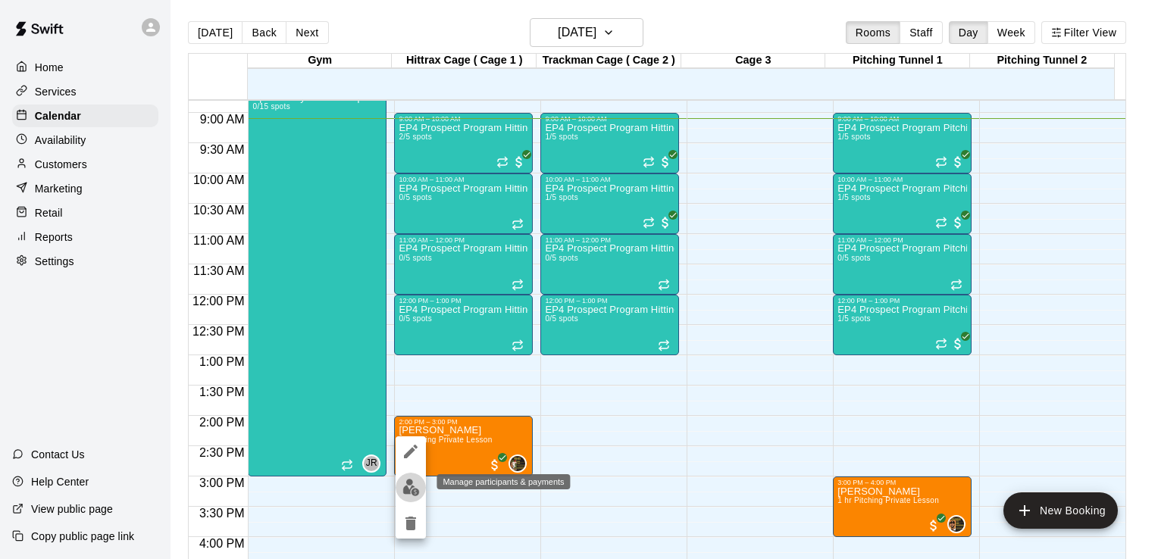
click at [414, 483] on img "edit" at bounding box center [410, 487] width 17 height 17
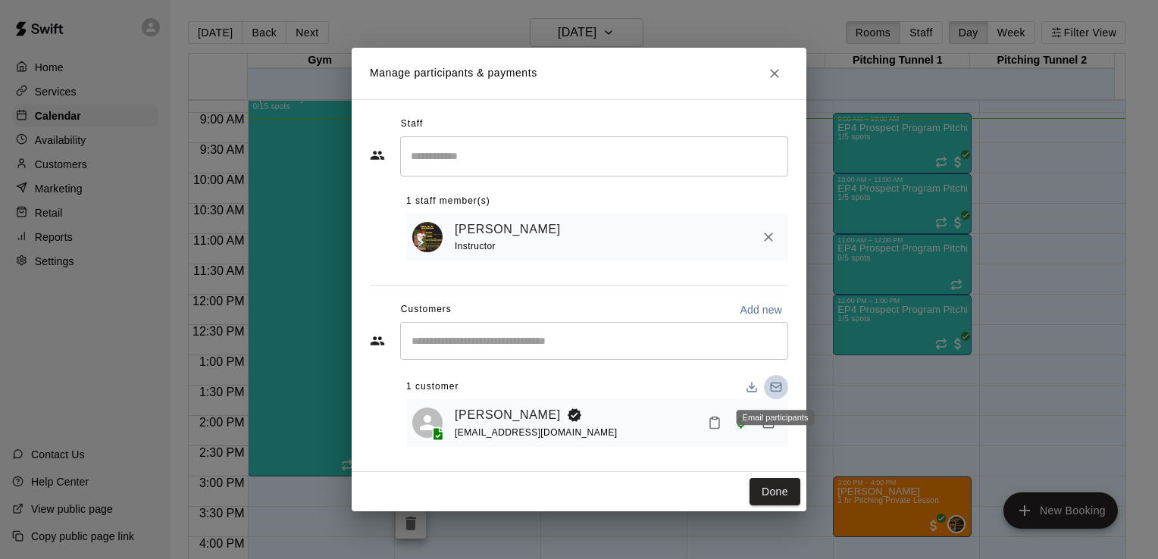
click at [775, 387] on icon "Email participants" at bounding box center [776, 386] width 10 height 3
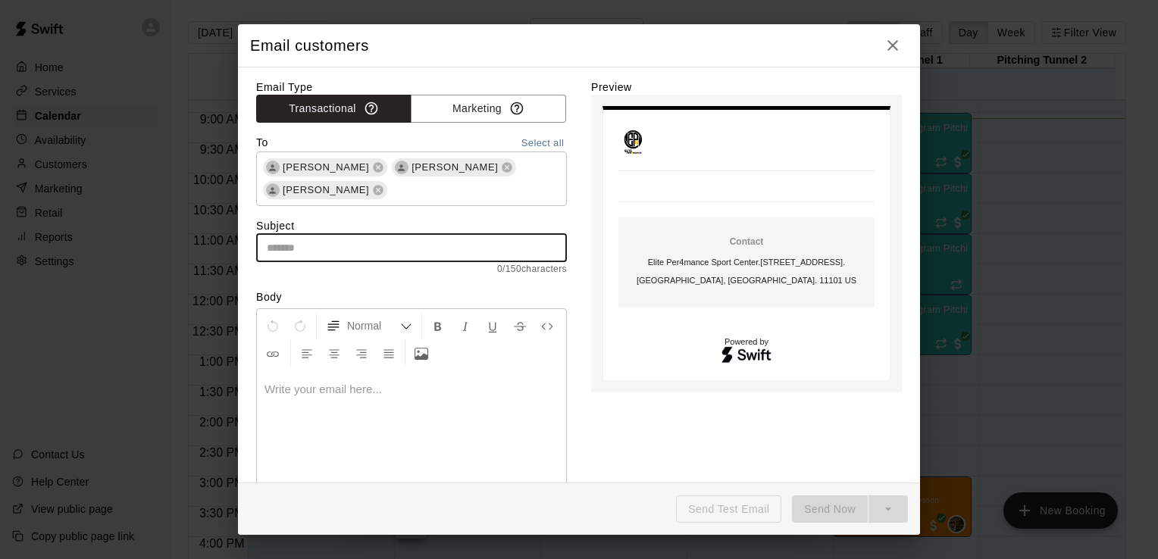
click at [291, 249] on input "text" at bounding box center [411, 248] width 311 height 28
click at [282, 382] on p at bounding box center [411, 389] width 294 height 15
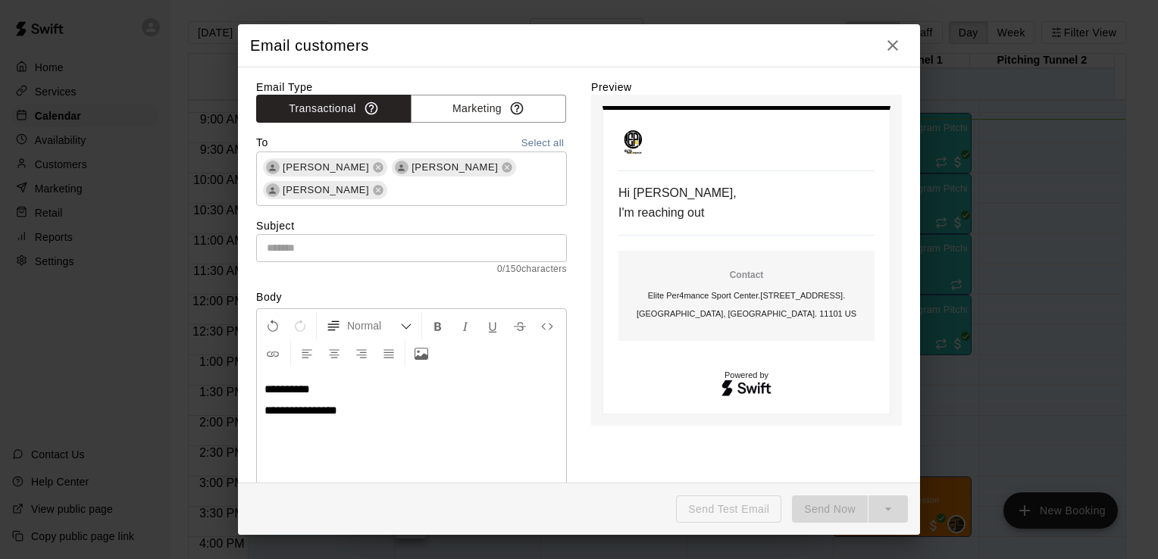
click at [370, 427] on div "**********" at bounding box center [411, 428] width 309 height 114
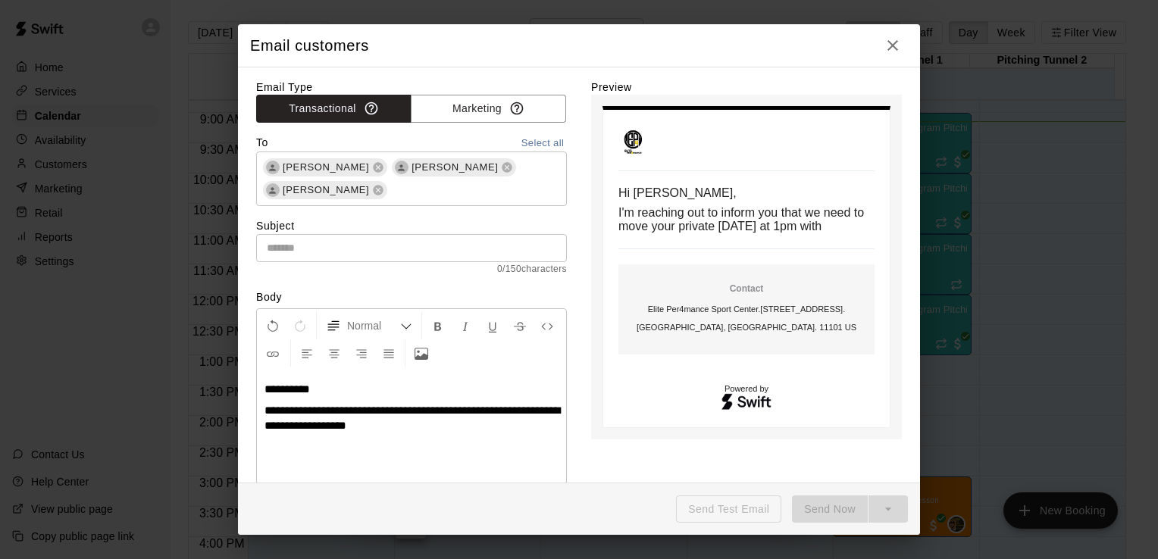
click at [376, 426] on span "**********" at bounding box center [412, 418] width 296 height 27
click at [436, 427] on p "**********" at bounding box center [411, 418] width 294 height 30
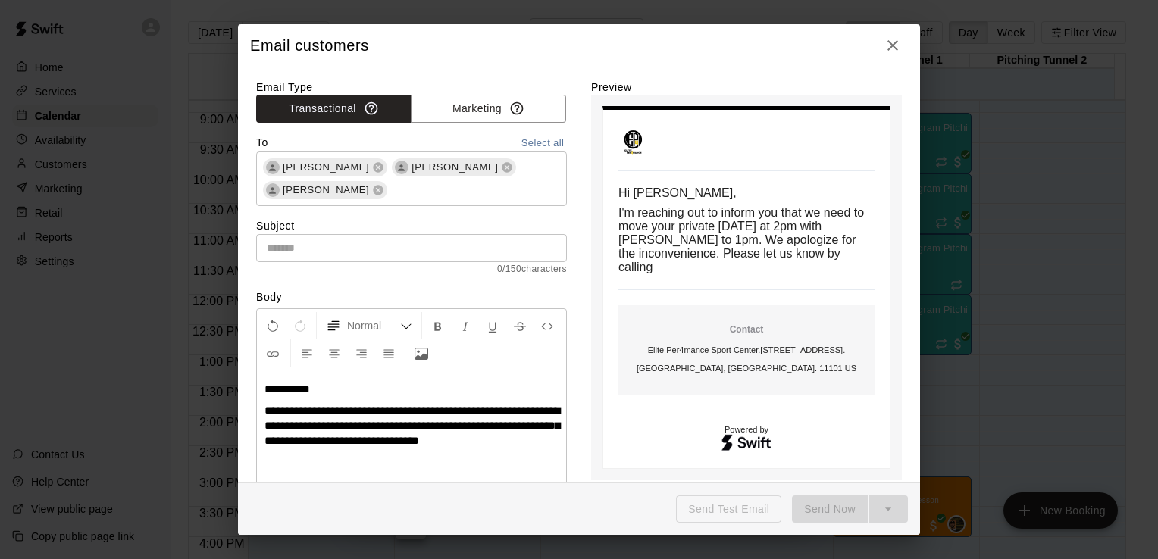
click at [499, 441] on span "**********" at bounding box center [412, 426] width 296 height 42
click at [491, 441] on span "**********" at bounding box center [412, 426] width 296 height 42
click at [524, 439] on span "**********" at bounding box center [412, 426] width 296 height 42
click at [424, 469] on div "**********" at bounding box center [411, 428] width 309 height 114
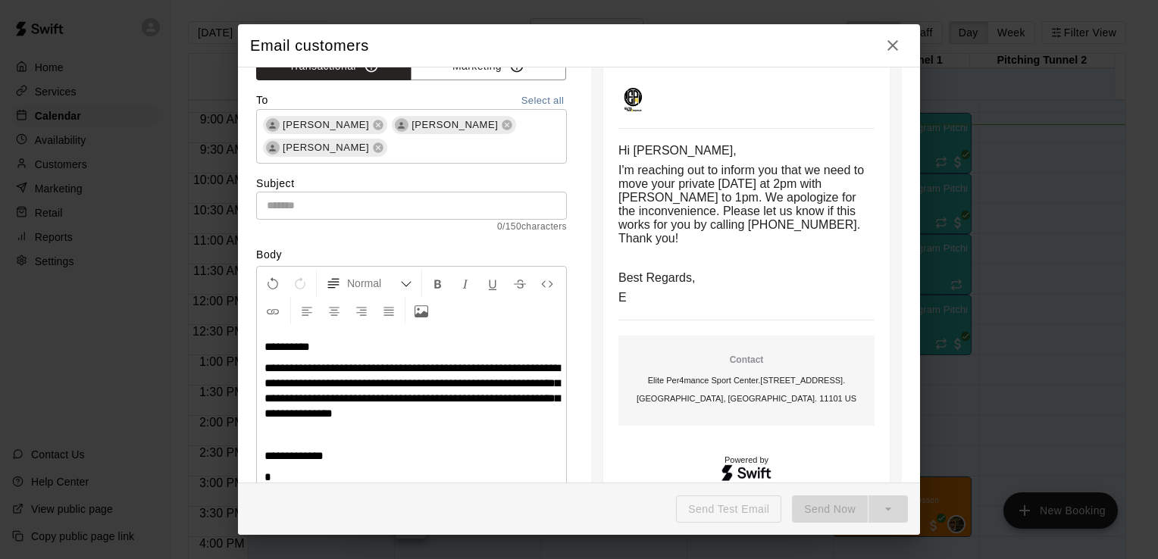
scroll to position [44, 0]
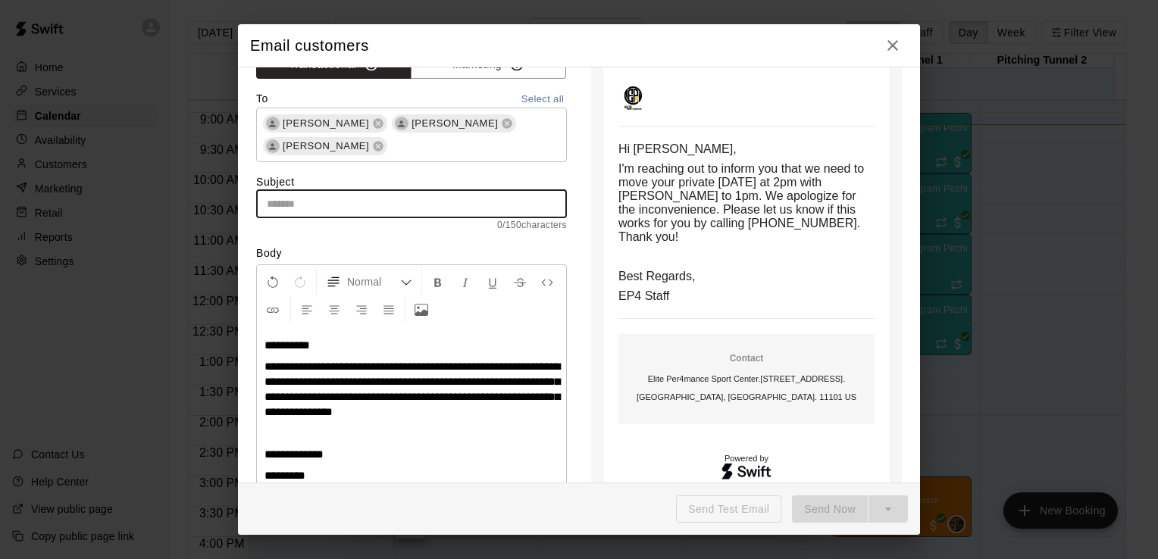
click at [344, 208] on input "text" at bounding box center [411, 204] width 311 height 28
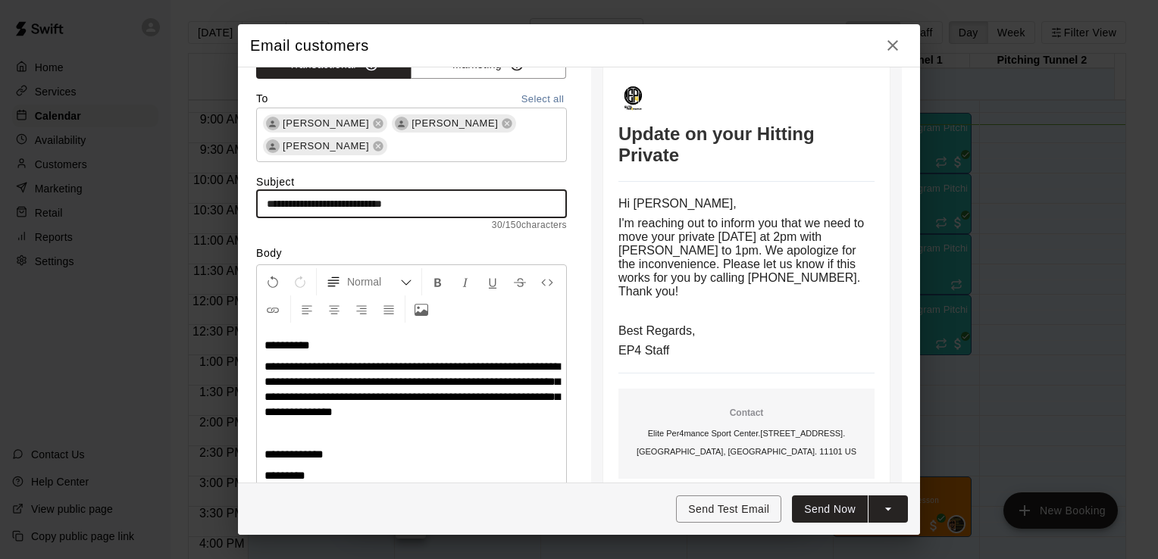
type input "**********"
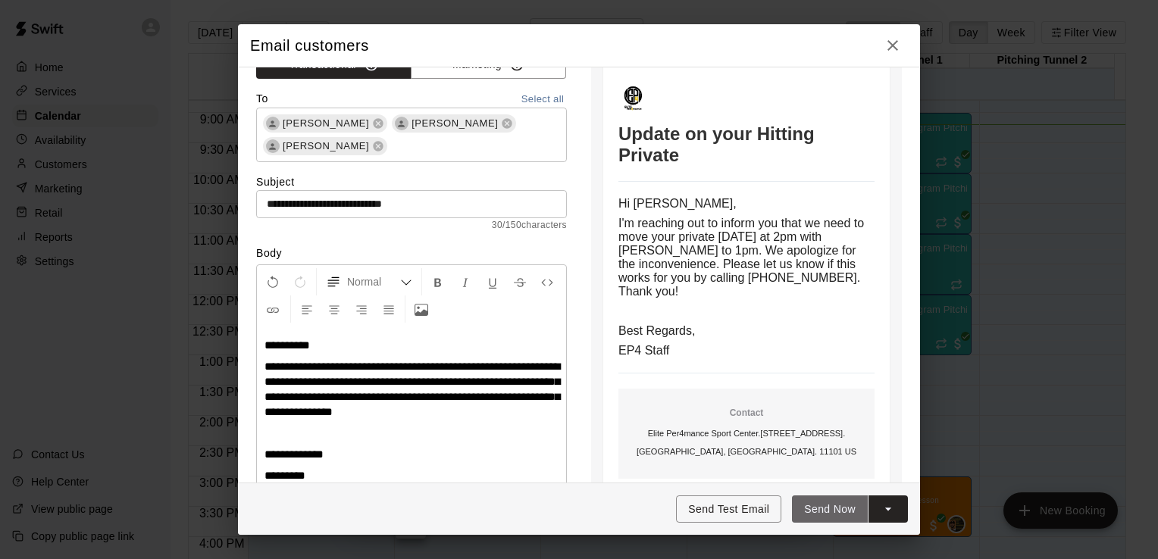
click at [843, 508] on button "Send Now" at bounding box center [830, 510] width 76 height 28
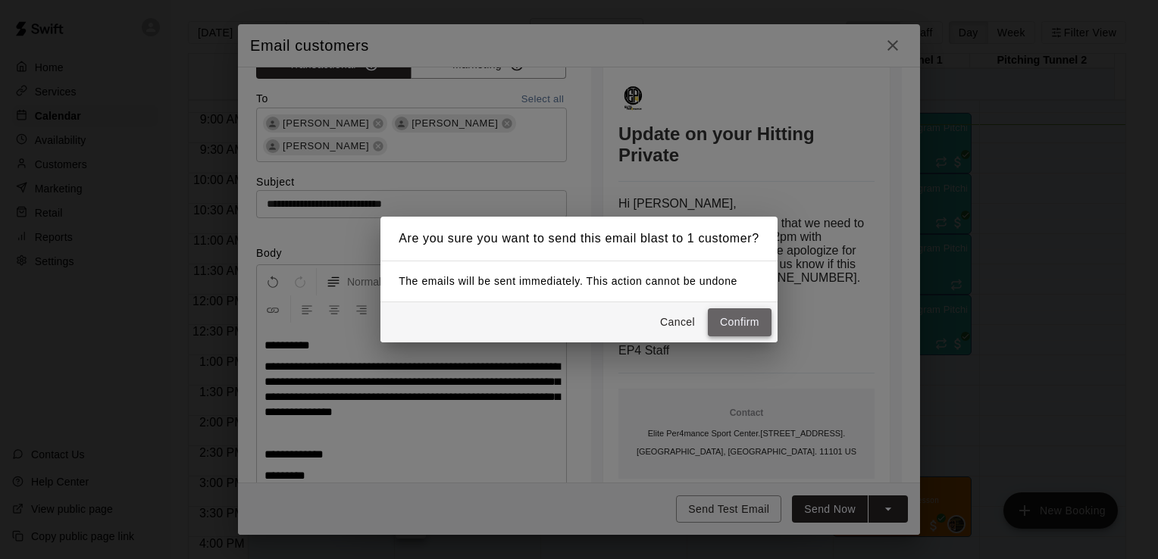
click at [749, 320] on button "Confirm" at bounding box center [740, 322] width 64 height 28
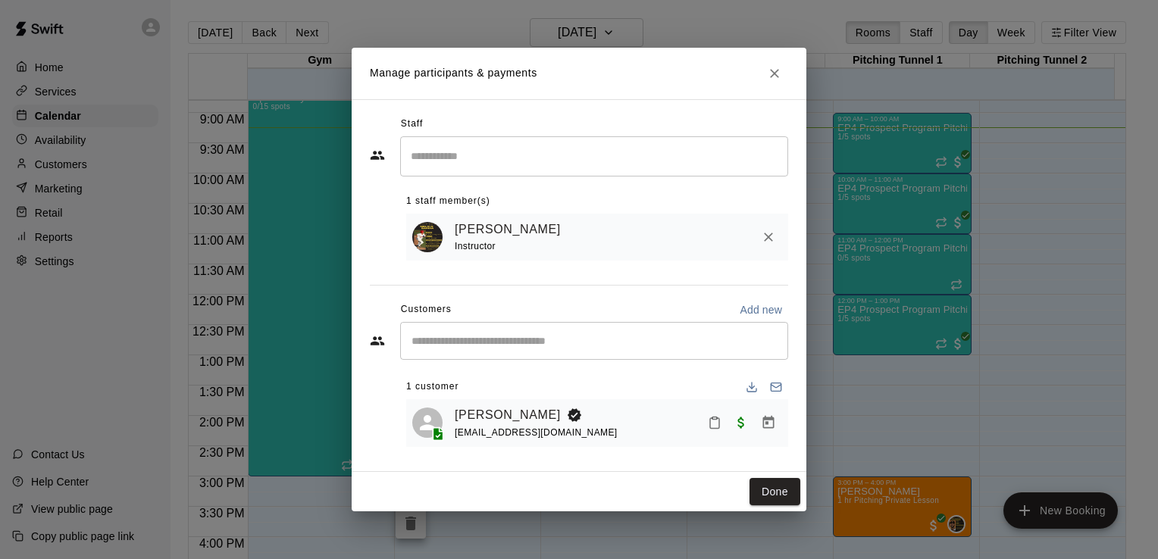
click at [764, 375] on button "Email participants" at bounding box center [776, 387] width 24 height 24
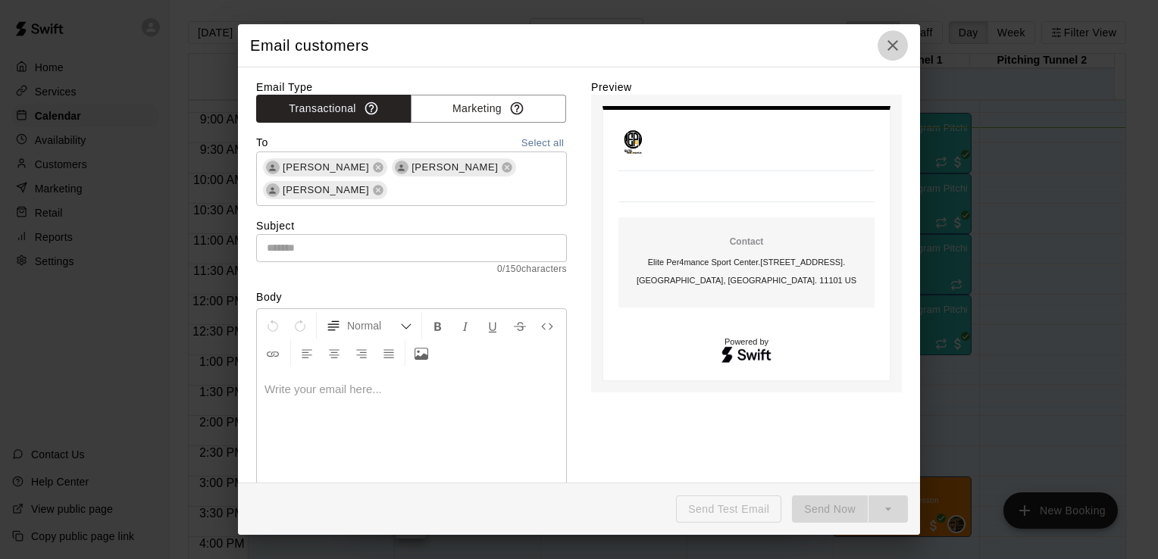
click at [893, 42] on icon "button" at bounding box center [893, 45] width 18 height 18
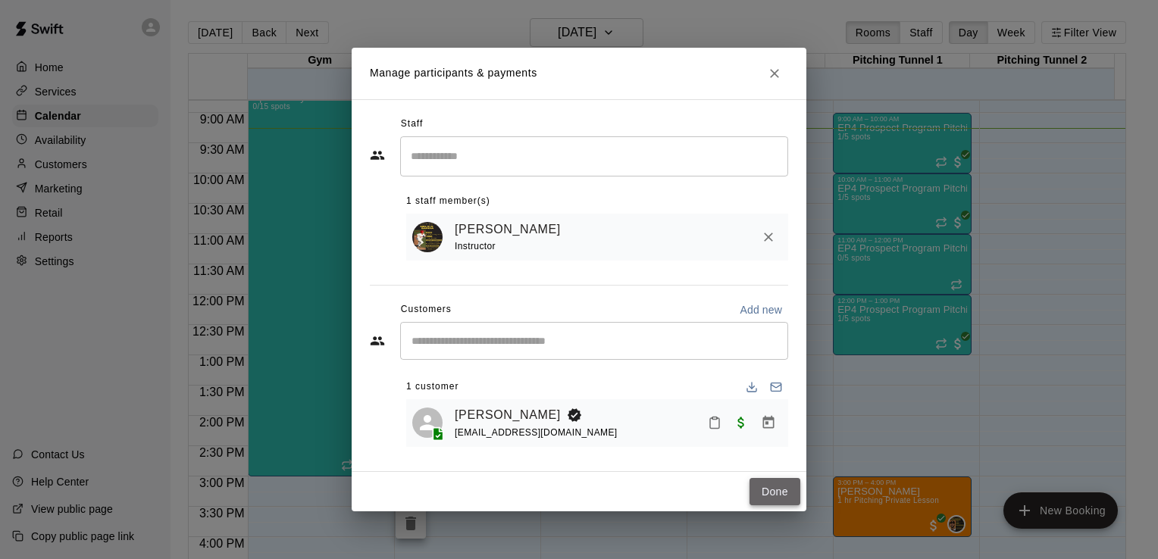
click at [784, 496] on button "Done" at bounding box center [774, 492] width 51 height 28
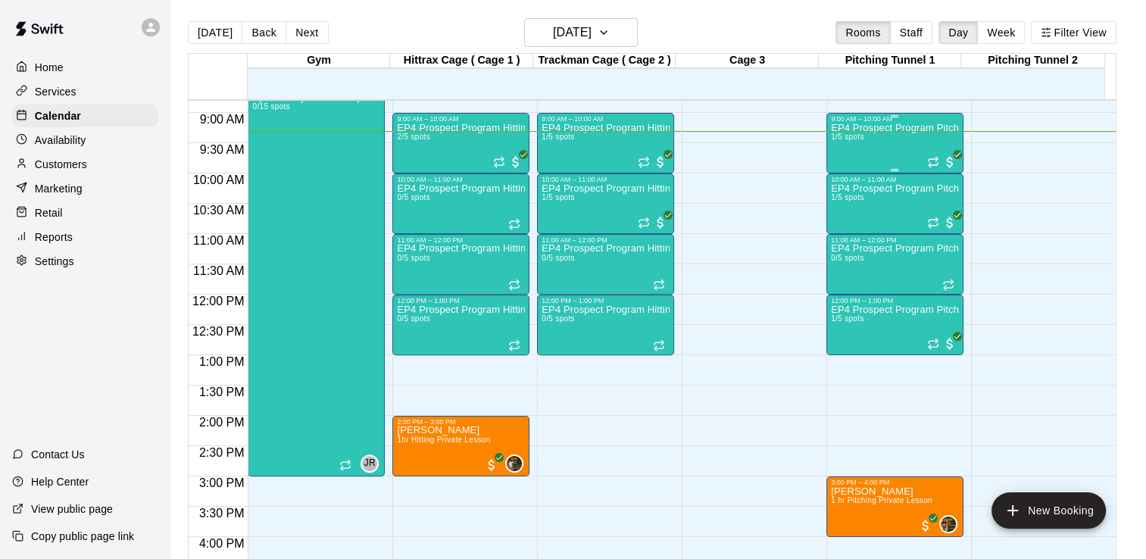
click at [909, 141] on div "EP4 Prospect Program Pitching 1/5 spots" at bounding box center [895, 402] width 128 height 559
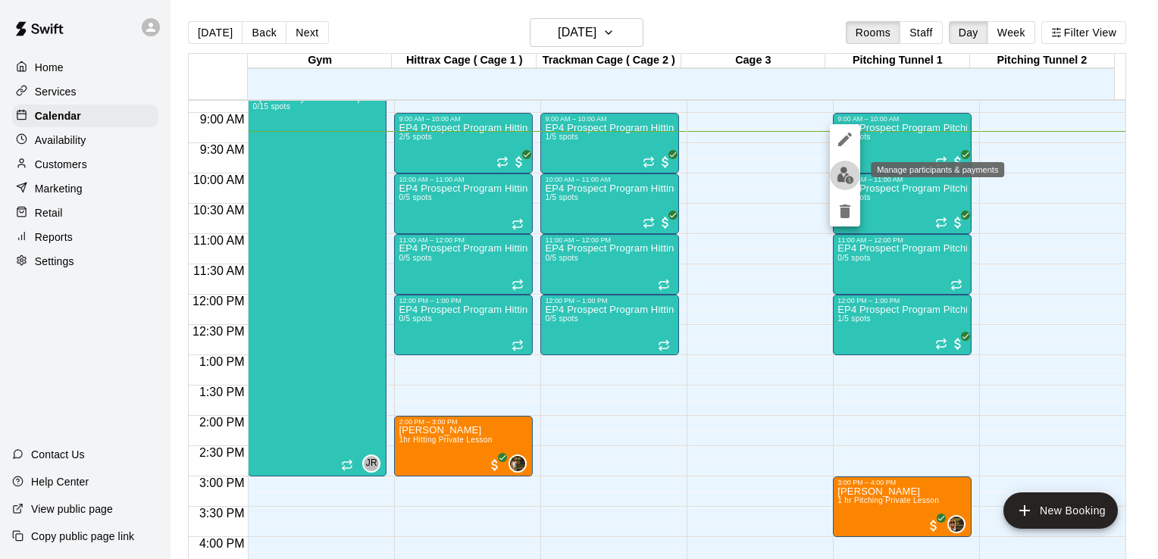
click at [850, 173] on img "edit" at bounding box center [845, 175] width 17 height 17
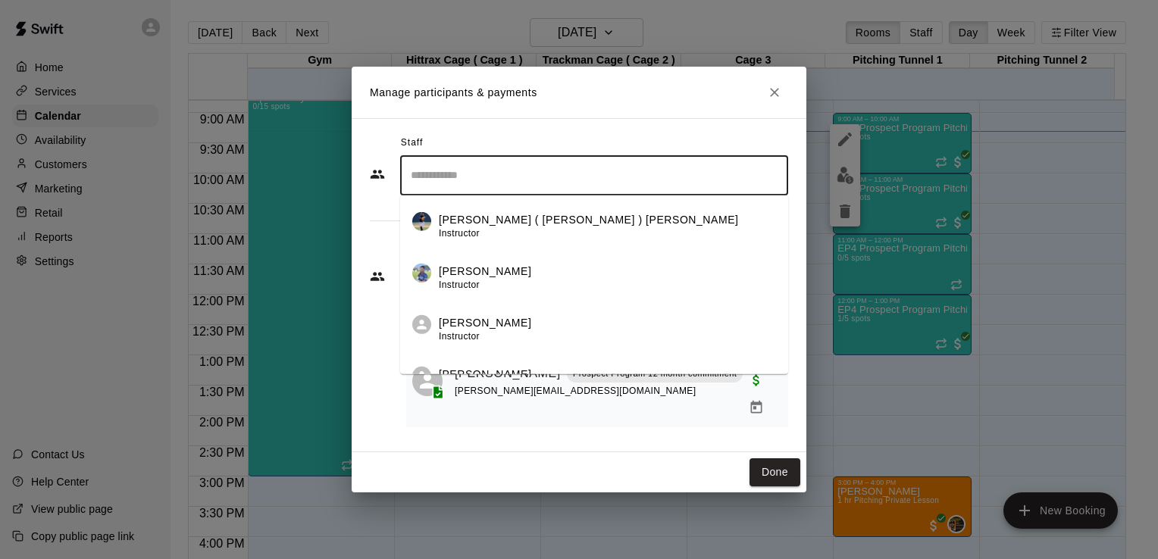
click at [581, 189] on input "Search staff" at bounding box center [594, 175] width 374 height 27
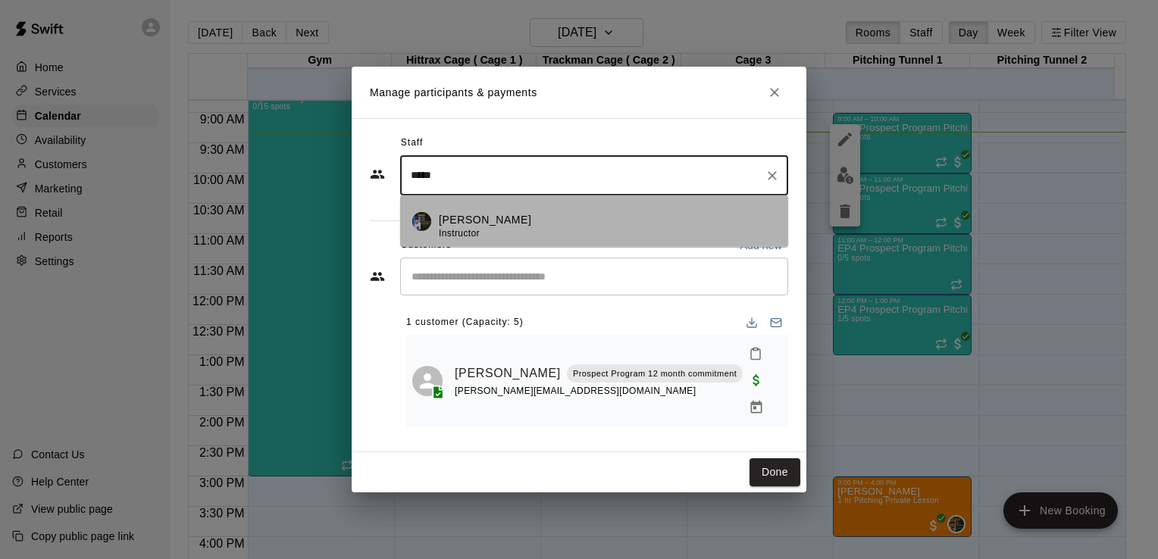
click at [468, 237] on div "[PERSON_NAME] Instructor" at bounding box center [485, 226] width 92 height 30
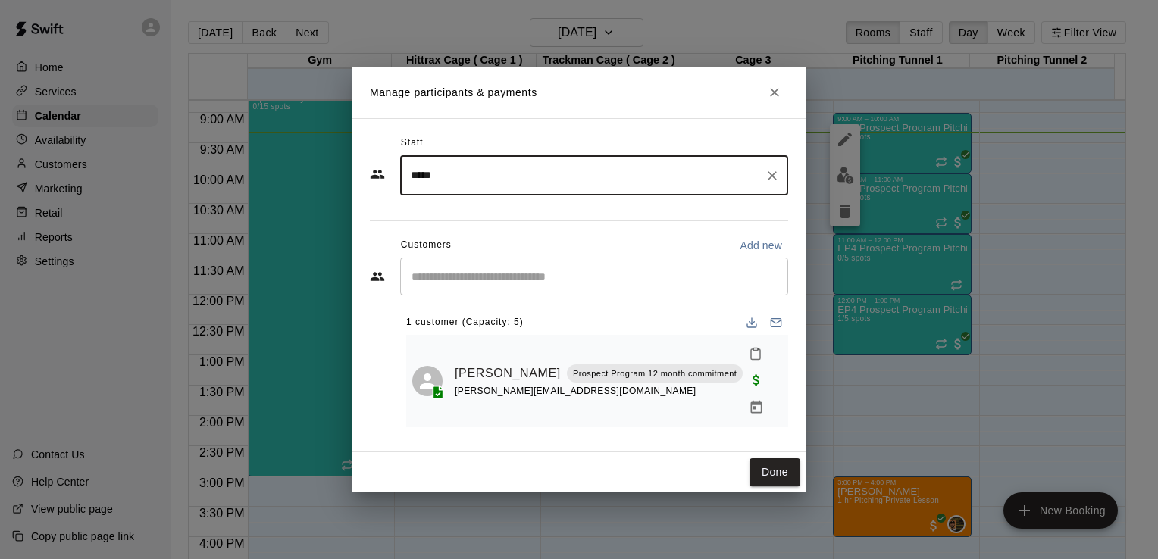
type input "*****"
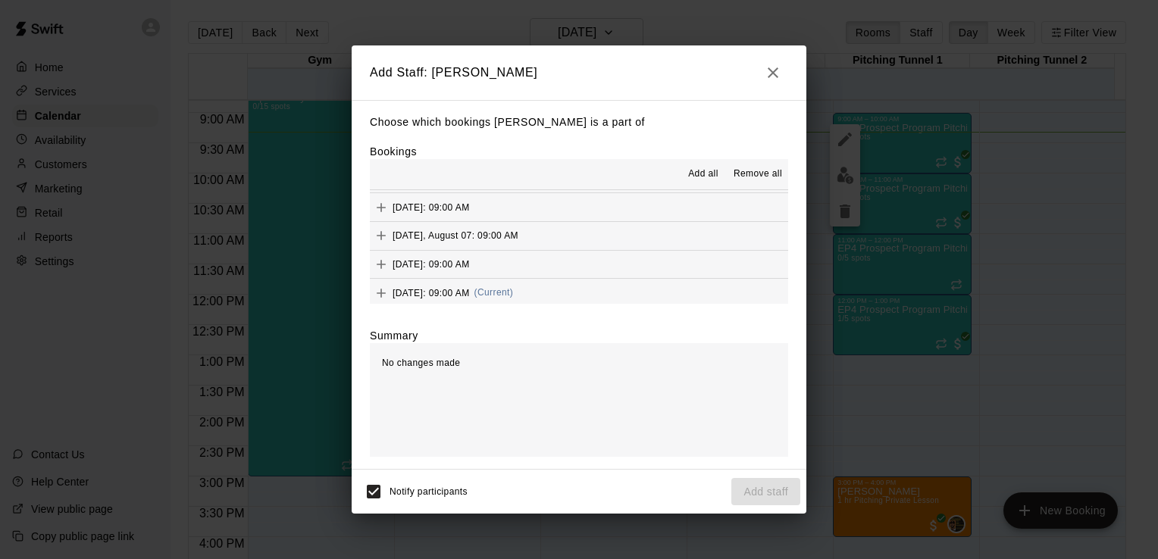
scroll to position [141, 0]
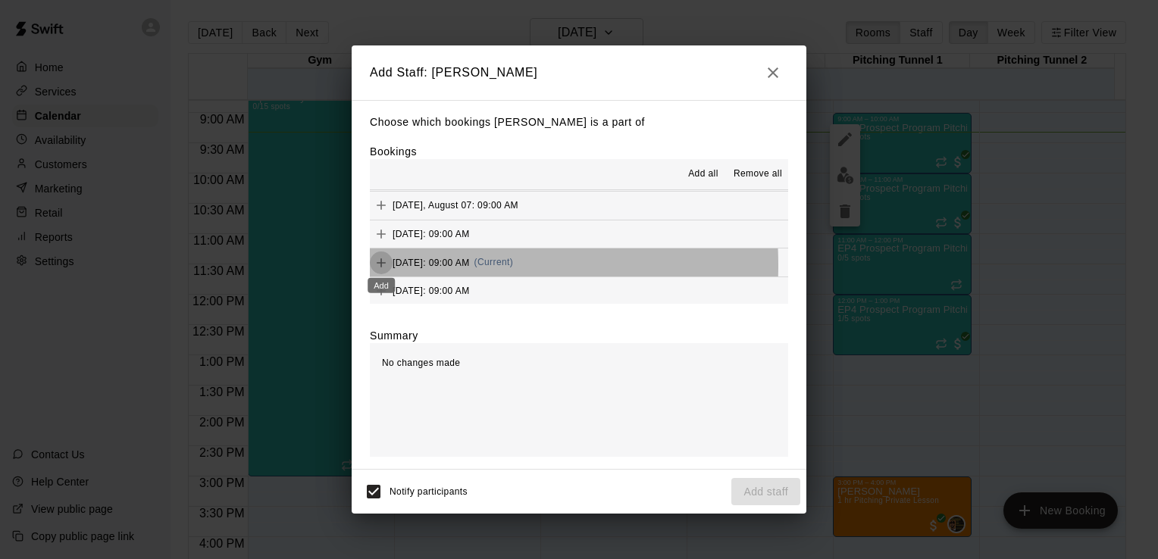
click at [382, 265] on icon "Add" at bounding box center [381, 262] width 15 height 15
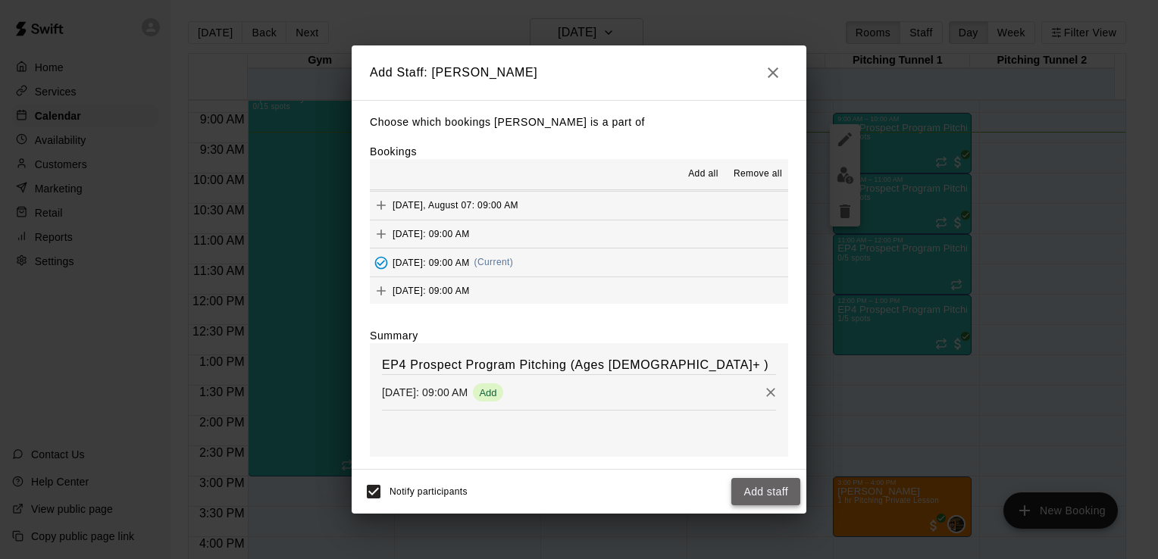
click at [765, 493] on button "Add staff" at bounding box center [765, 492] width 69 height 28
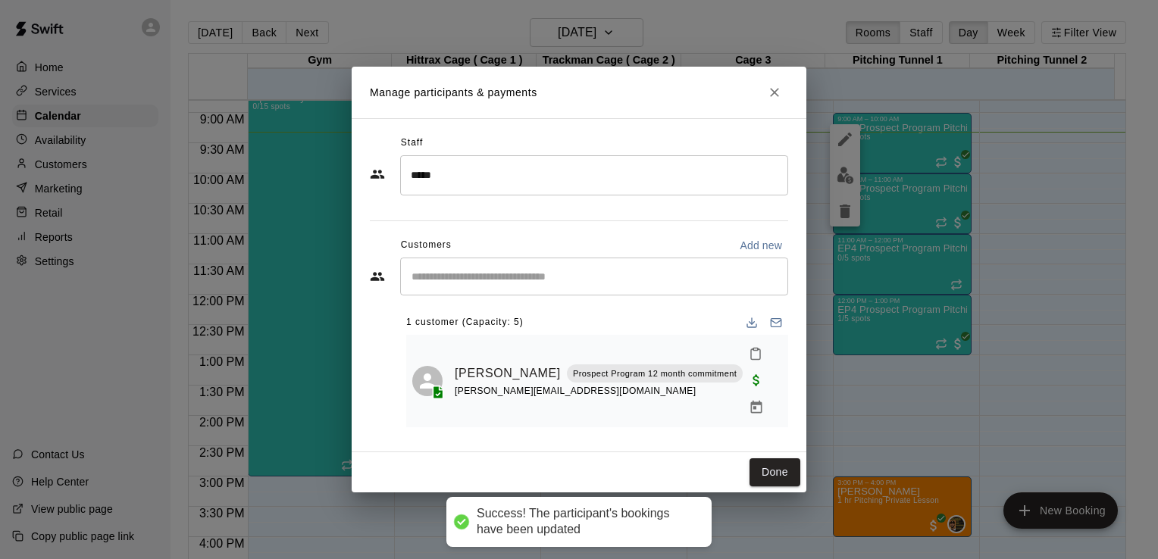
click at [765, 493] on button "Save" at bounding box center [775, 492] width 50 height 28
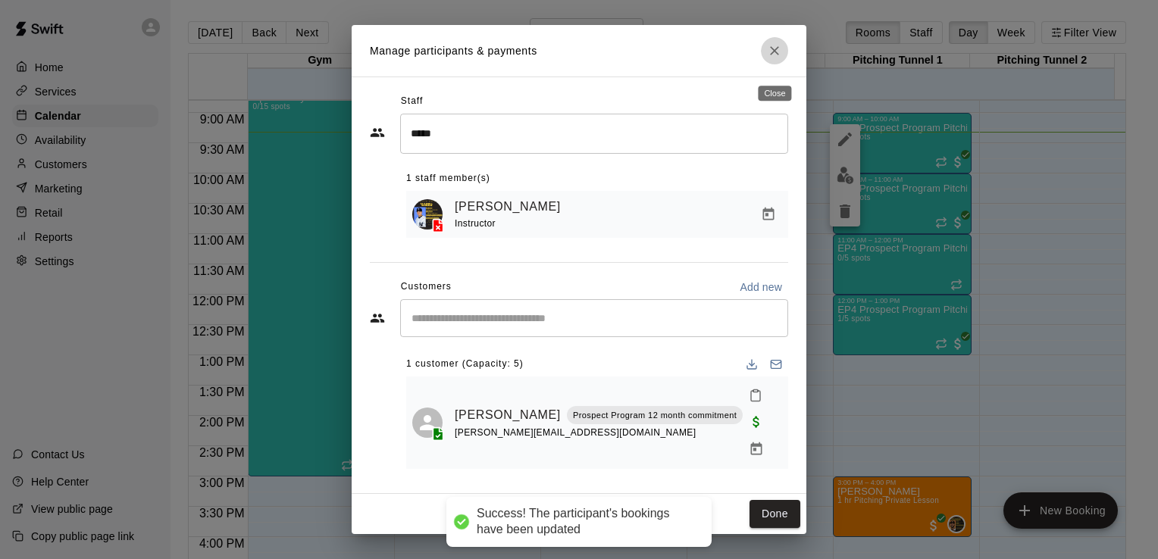
click at [774, 58] on icon "Close" at bounding box center [774, 50] width 15 height 15
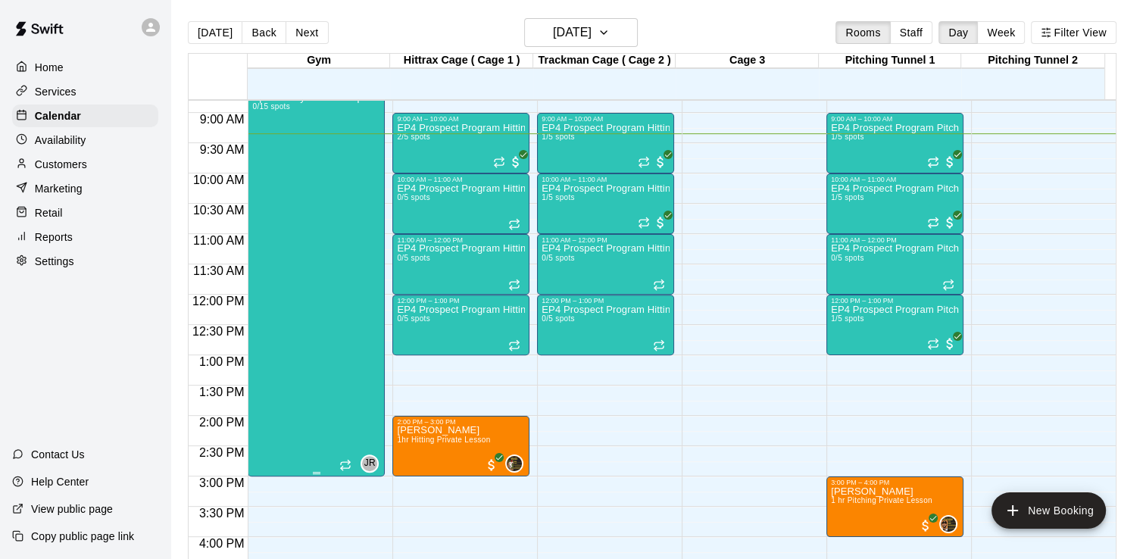
click at [295, 177] on div "Ep4 All-Day Youth Camp 0/15 spots" at bounding box center [307, 371] width 110 height 559
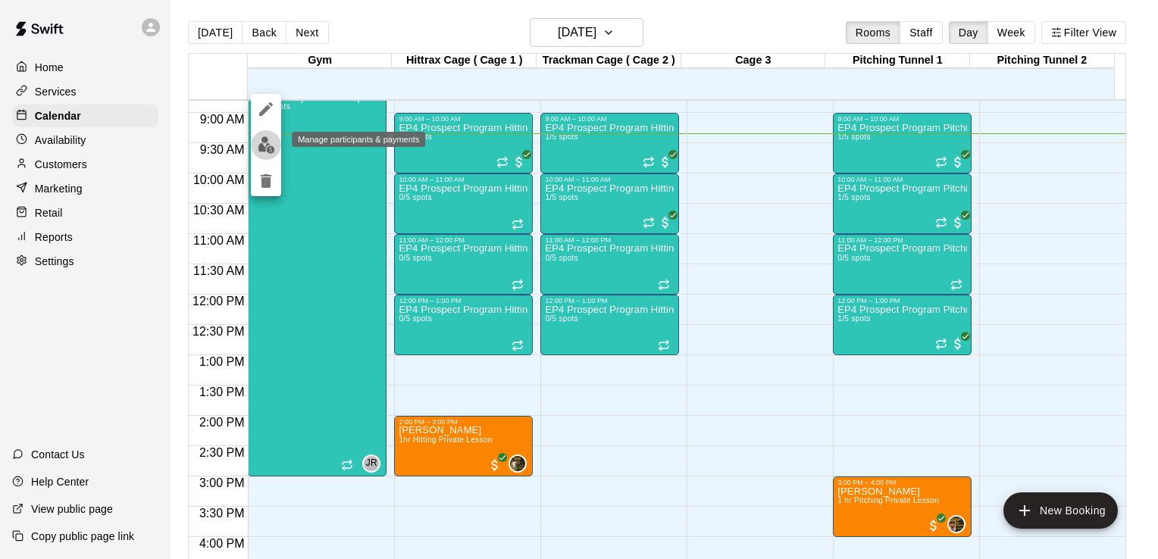
click at [267, 146] on img "edit" at bounding box center [266, 144] width 17 height 17
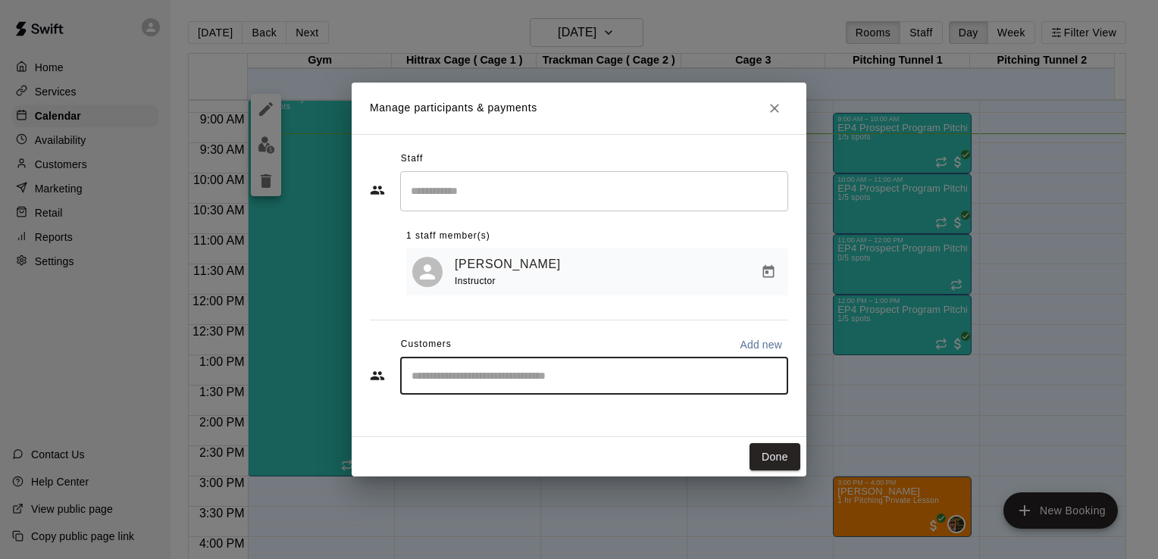
click at [569, 383] on input "Start typing to search customers..." at bounding box center [594, 375] width 374 height 15
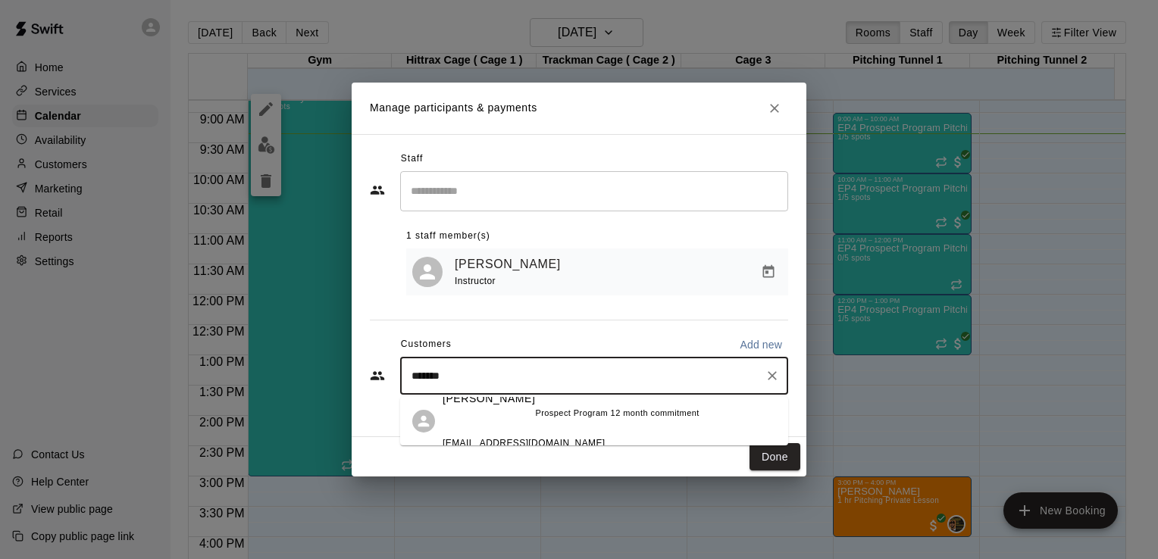
type input "********"
click at [514, 421] on div "[PERSON_NAME] Prospect Program 12 month commitment [EMAIL_ADDRESS][DOMAIN_NAME]" at bounding box center [571, 421] width 257 height 61
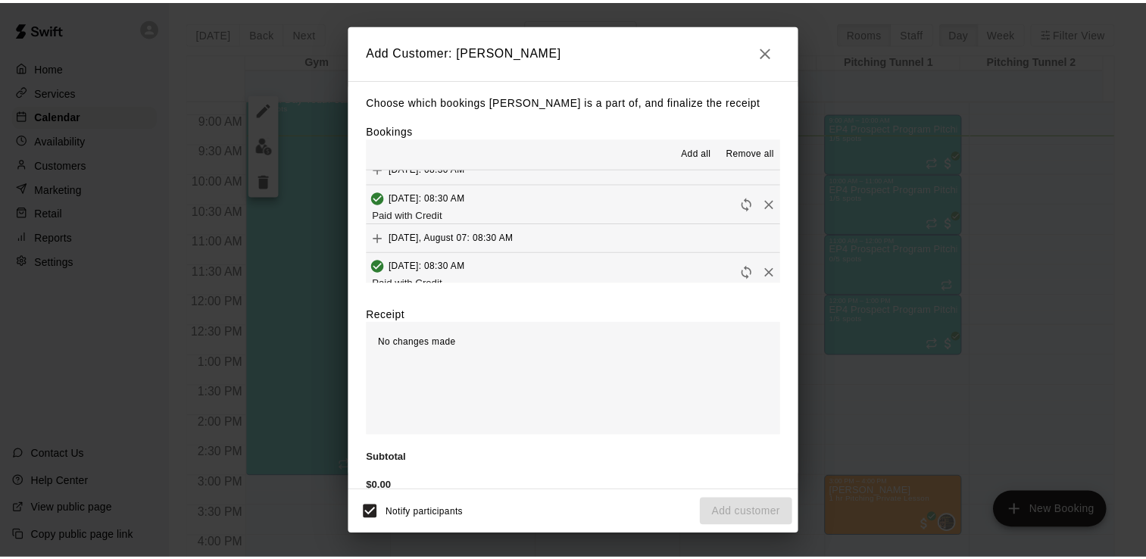
scroll to position [170, 0]
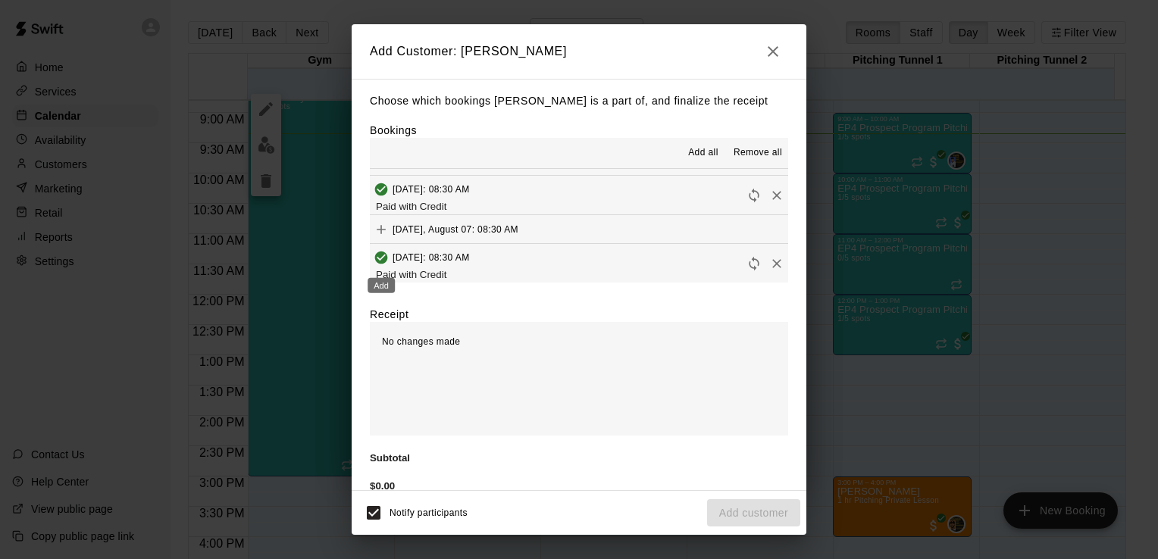
click at [377, 290] on icon "Add" at bounding box center [381, 297] width 15 height 15
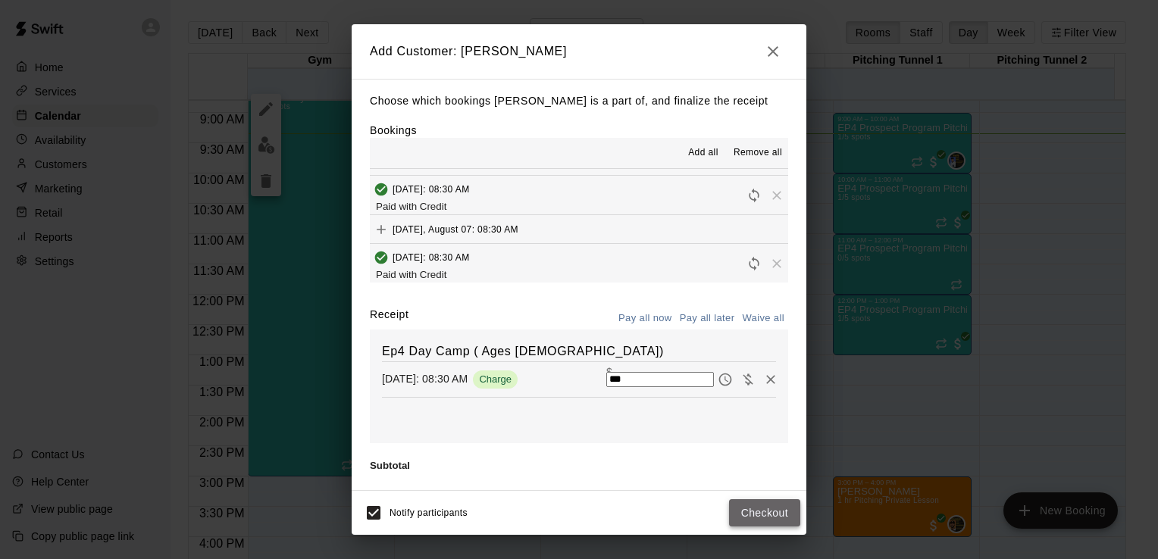
click at [771, 511] on button "Checkout" at bounding box center [764, 513] width 71 height 28
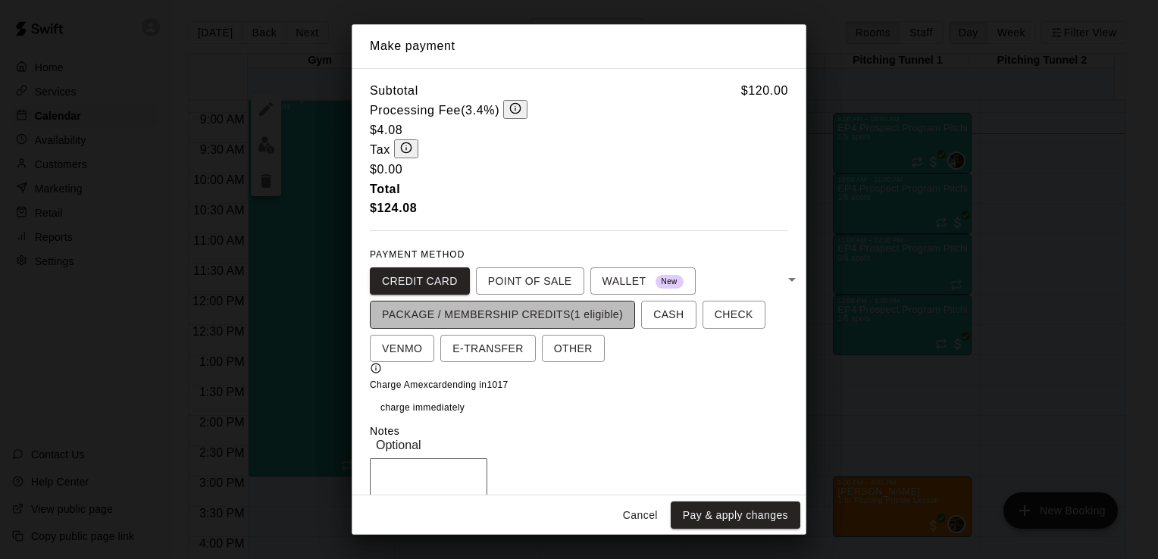
click at [557, 305] on span "PACKAGE / MEMBERSHIP CREDITS (1 eligible)" at bounding box center [502, 314] width 241 height 19
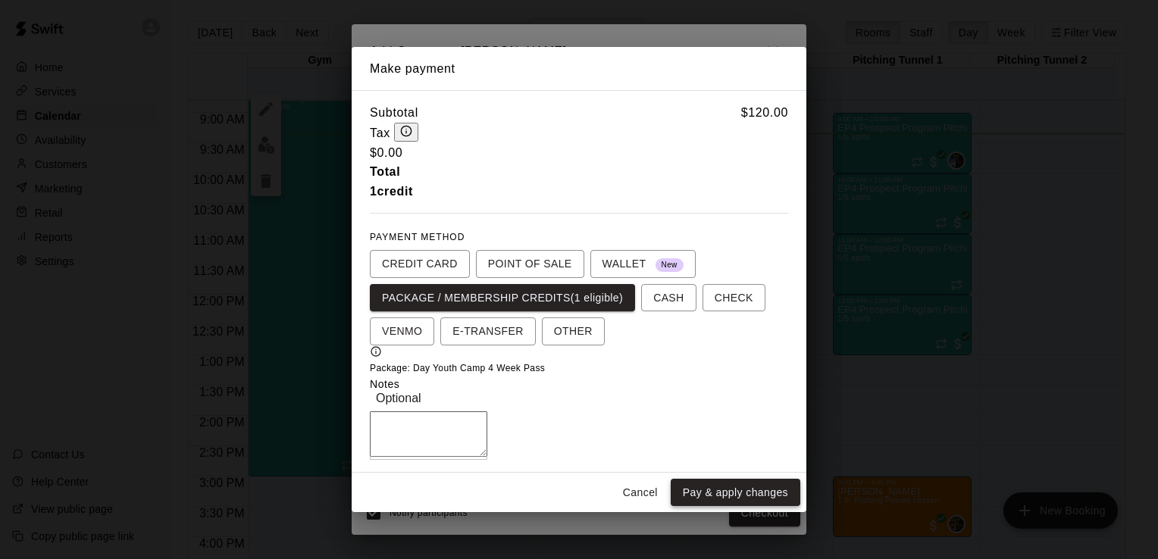
click at [743, 507] on button "Pay & apply changes" at bounding box center [736, 493] width 130 height 28
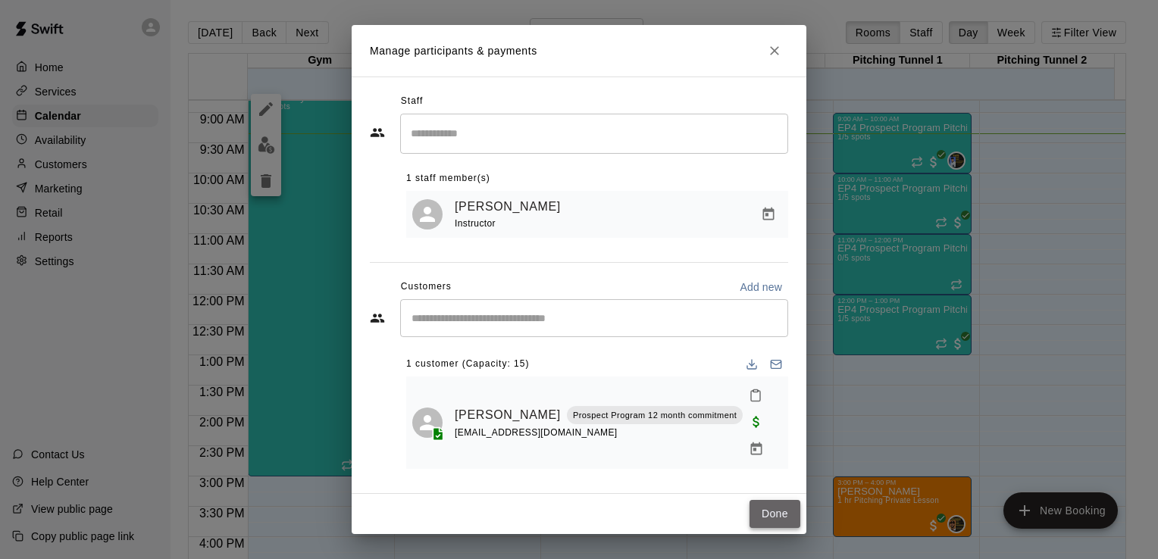
click at [779, 500] on button "Done" at bounding box center [774, 514] width 51 height 28
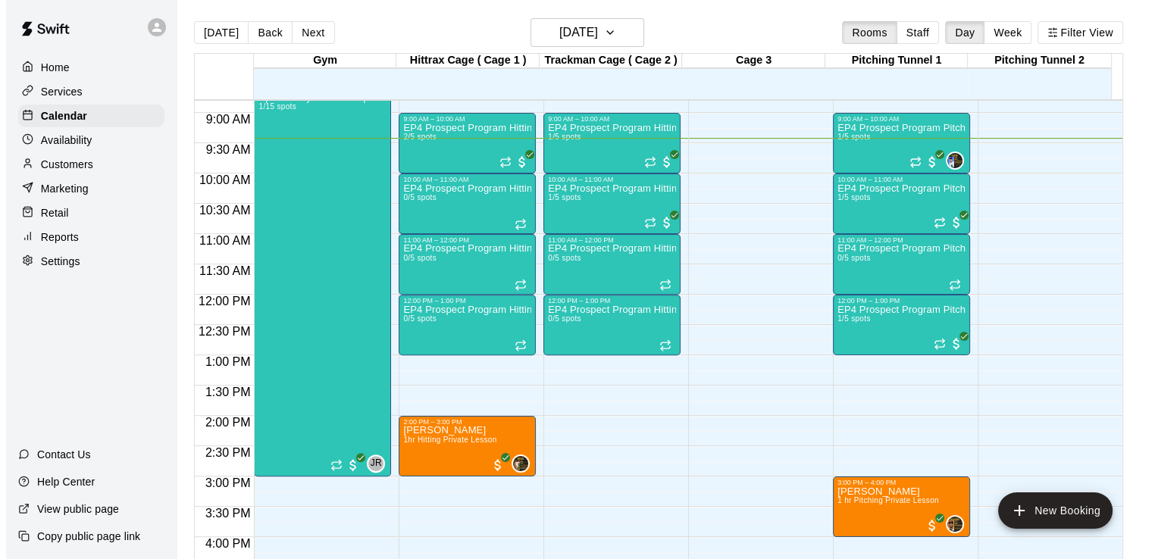
scroll to position [24, 0]
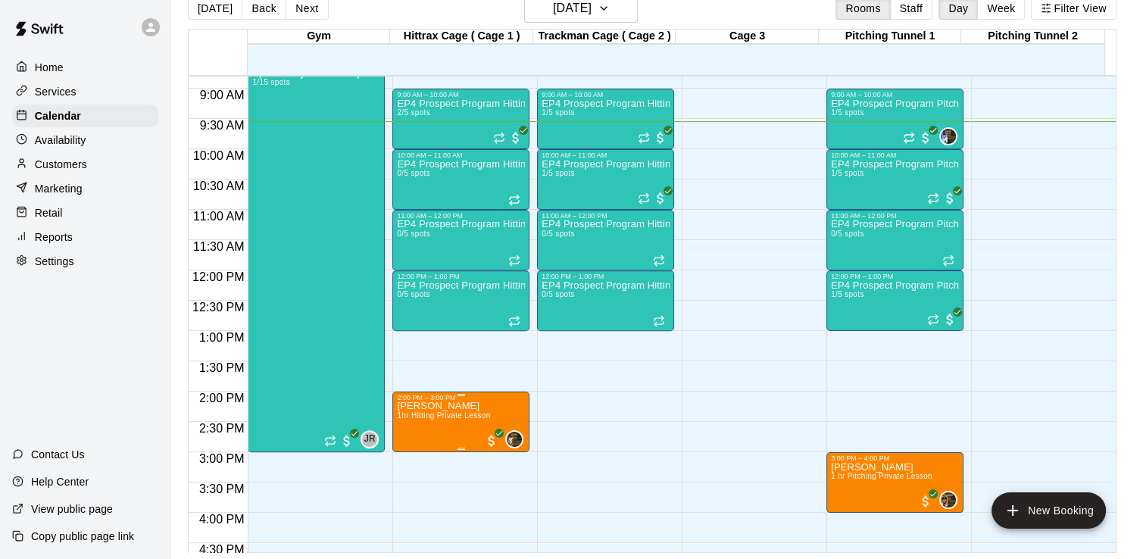
click at [436, 413] on span "1hr Hitting Private Lesson" at bounding box center [443, 415] width 93 height 8
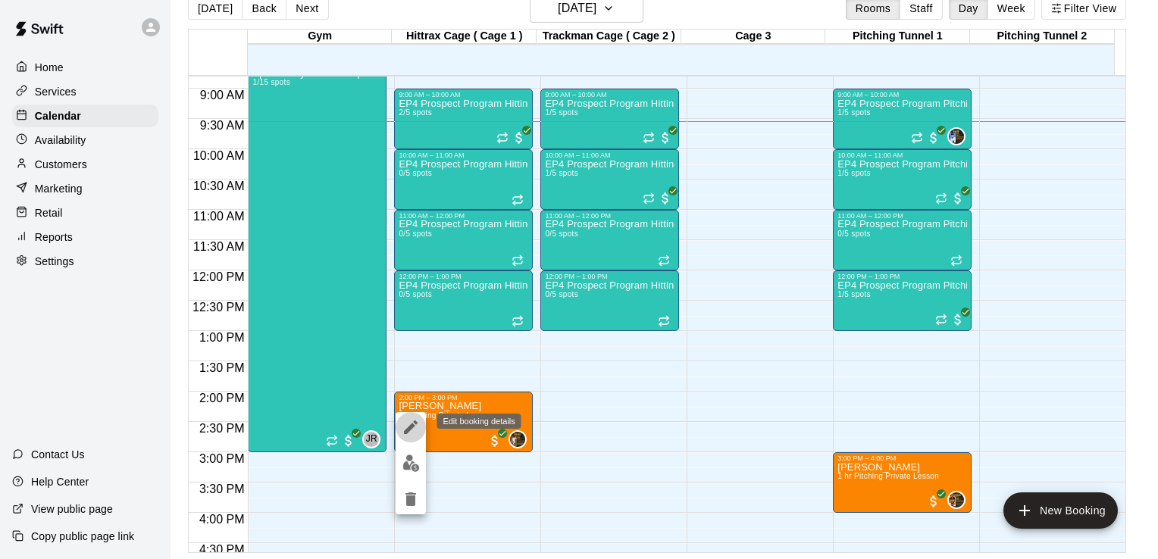
click at [411, 427] on icon "edit" at bounding box center [411, 428] width 14 height 14
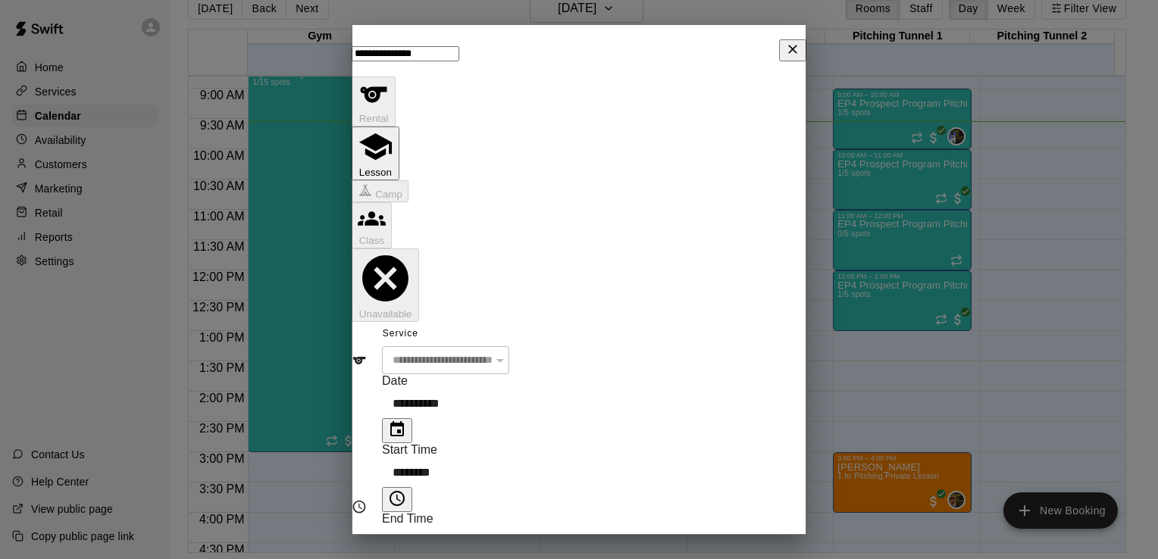
click at [526, 457] on input "********" at bounding box center [454, 472] width 144 height 30
type input "********"
click at [420, 526] on input "********" at bounding box center [454, 541] width 144 height 30
type input "********"
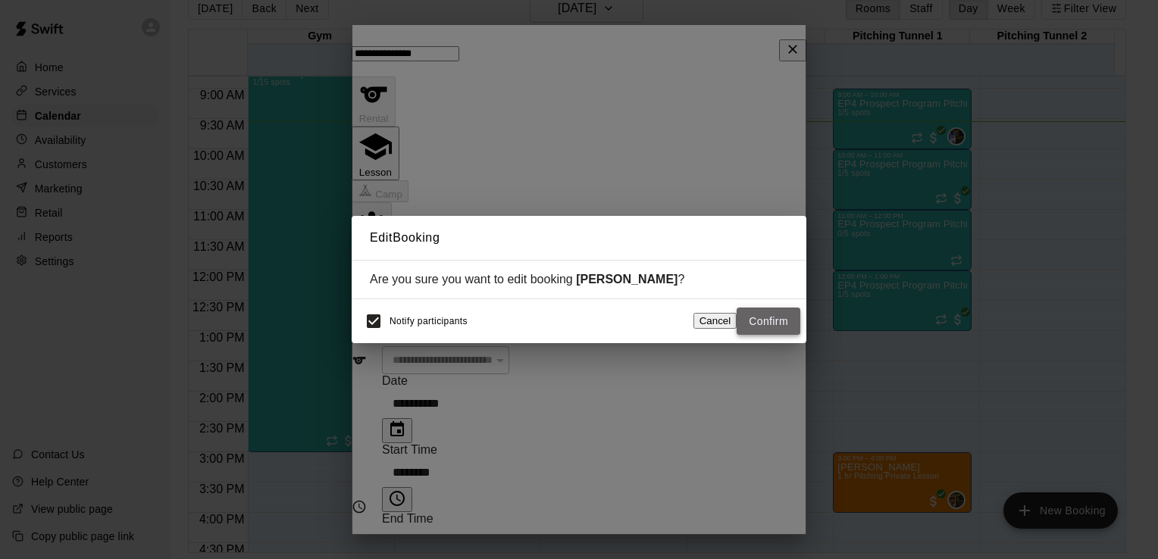
click at [777, 325] on button "Confirm" at bounding box center [769, 322] width 64 height 28
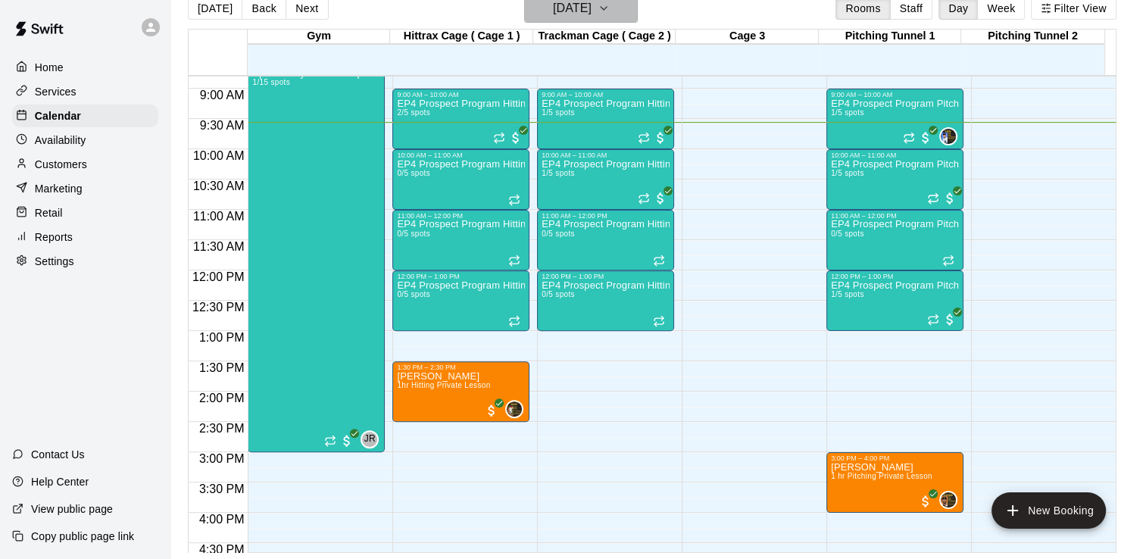
click at [610, 8] on icon "button" at bounding box center [604, 8] width 12 height 18
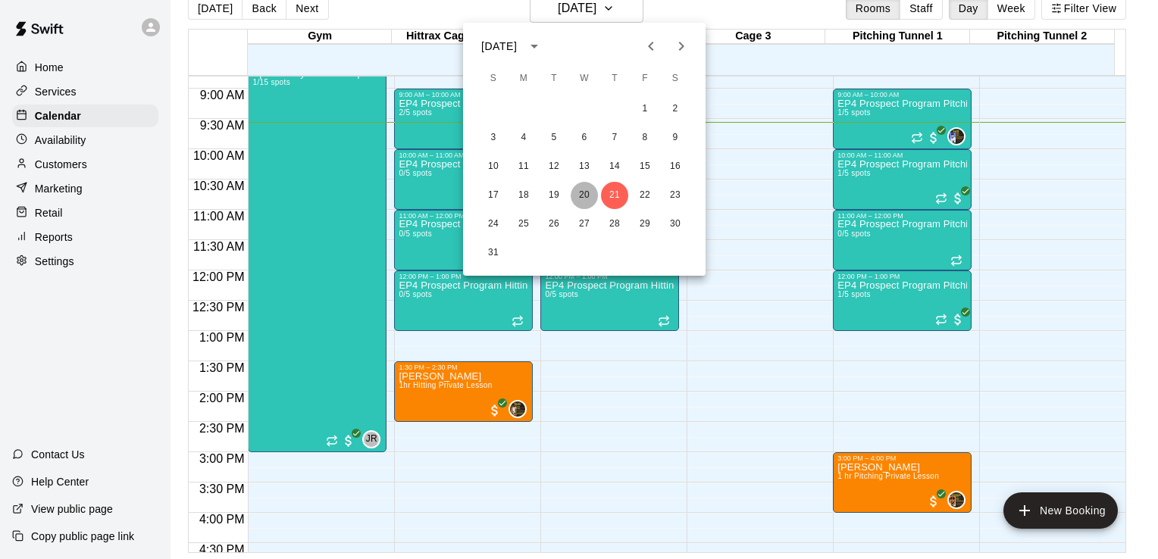
click at [582, 196] on button "20" at bounding box center [584, 195] width 27 height 27
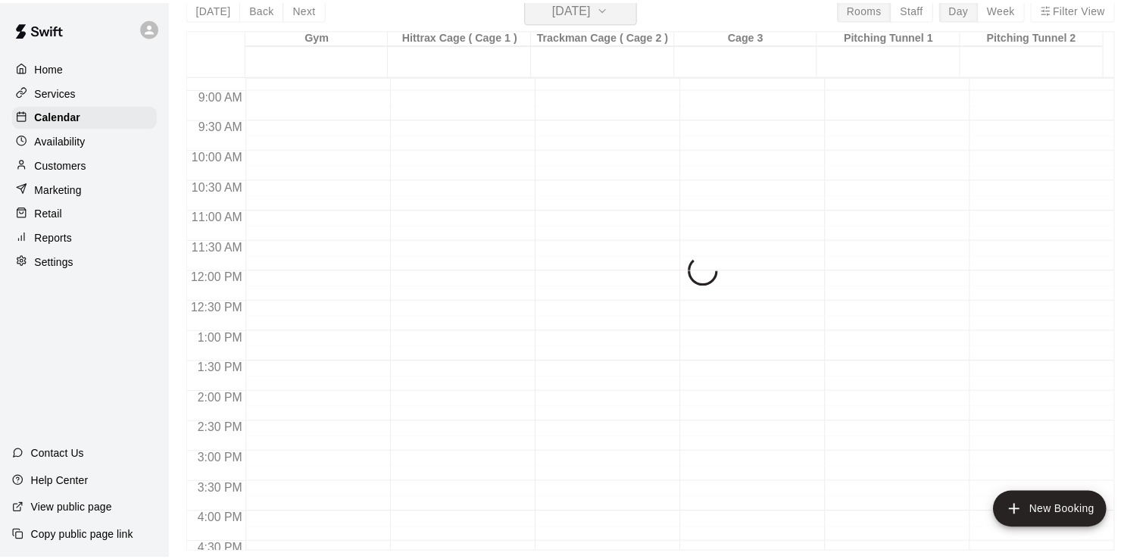
scroll to position [18, 0]
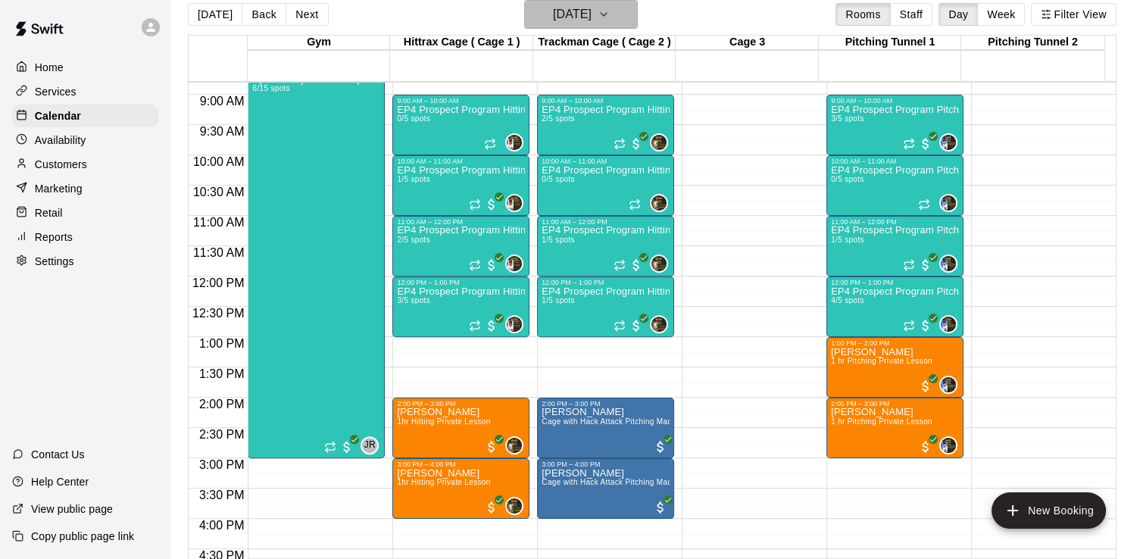
click at [610, 17] on icon "button" at bounding box center [604, 14] width 12 height 18
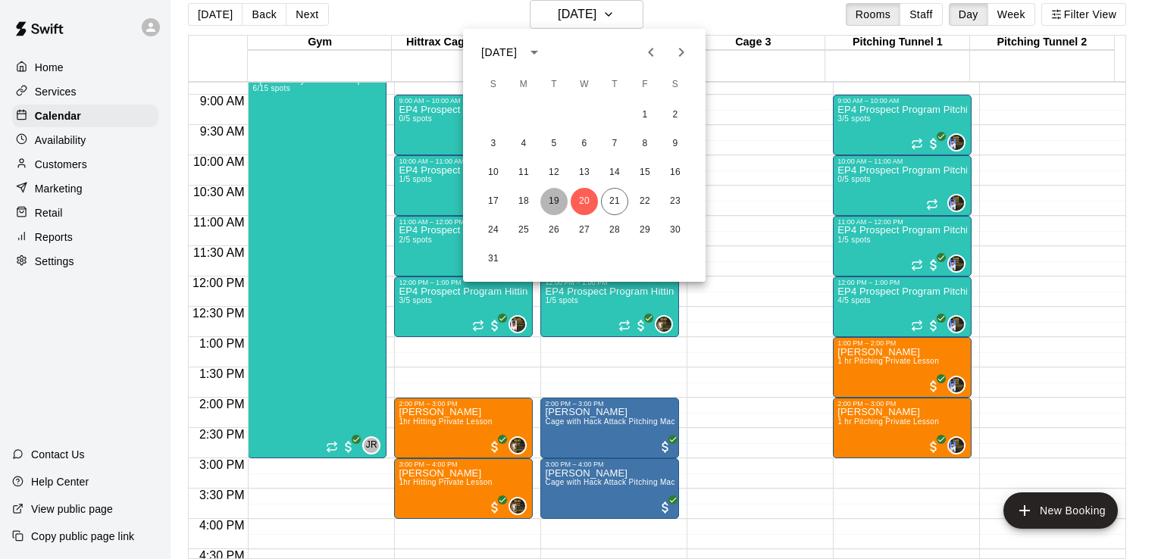
click at [555, 202] on button "19" at bounding box center [553, 201] width 27 height 27
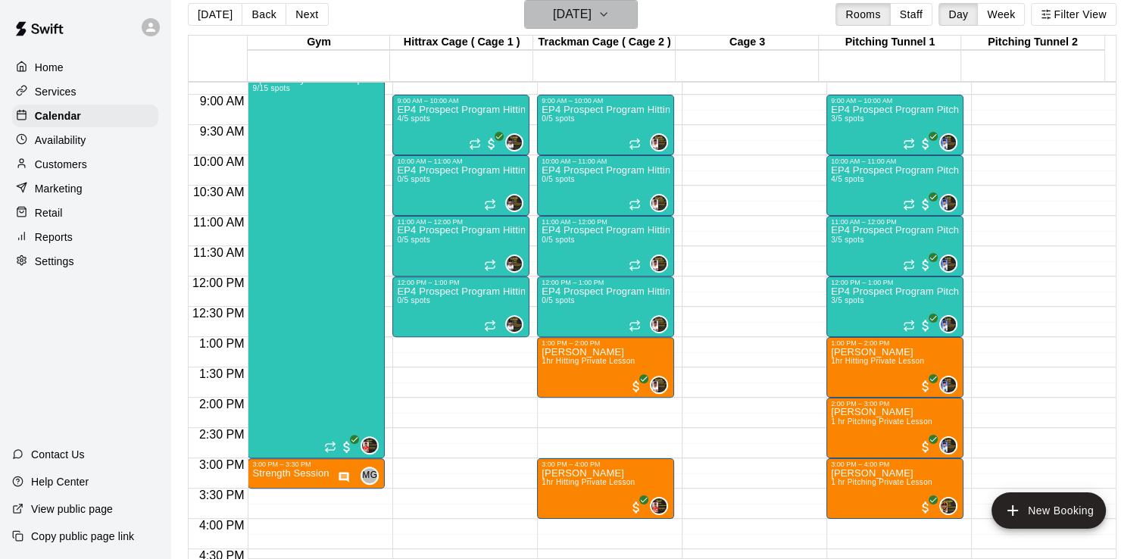
click at [610, 20] on icon "button" at bounding box center [604, 14] width 12 height 18
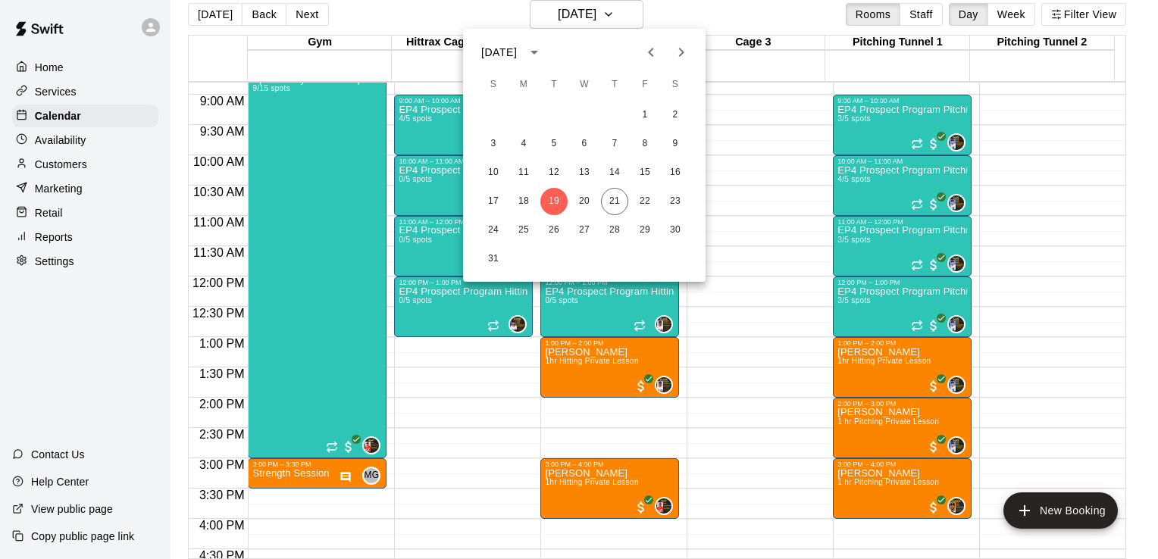
click at [48, 144] on div at bounding box center [579, 279] width 1158 height 559
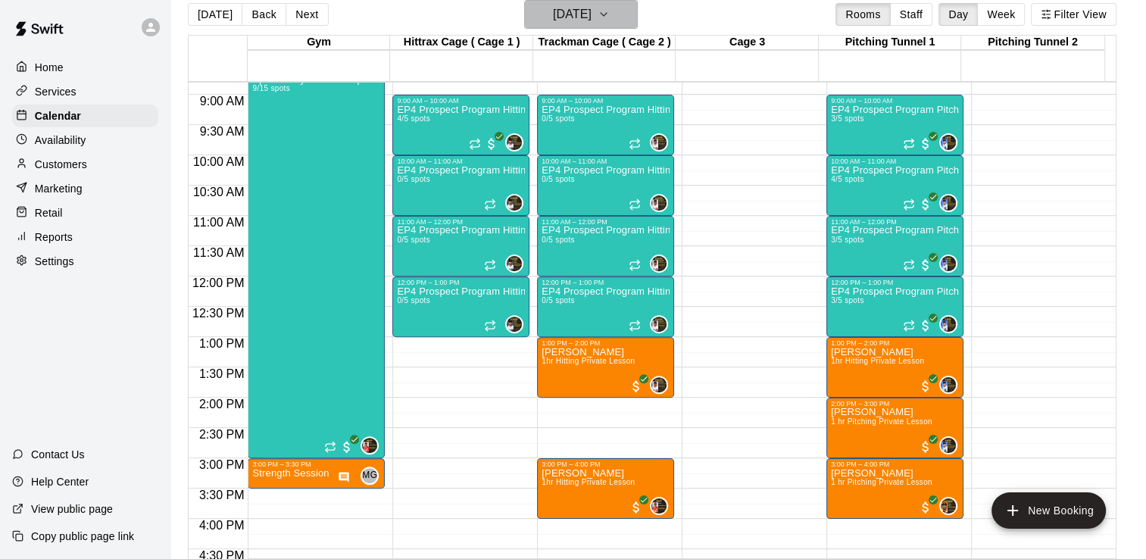
click at [610, 20] on icon "button" at bounding box center [604, 14] width 12 height 18
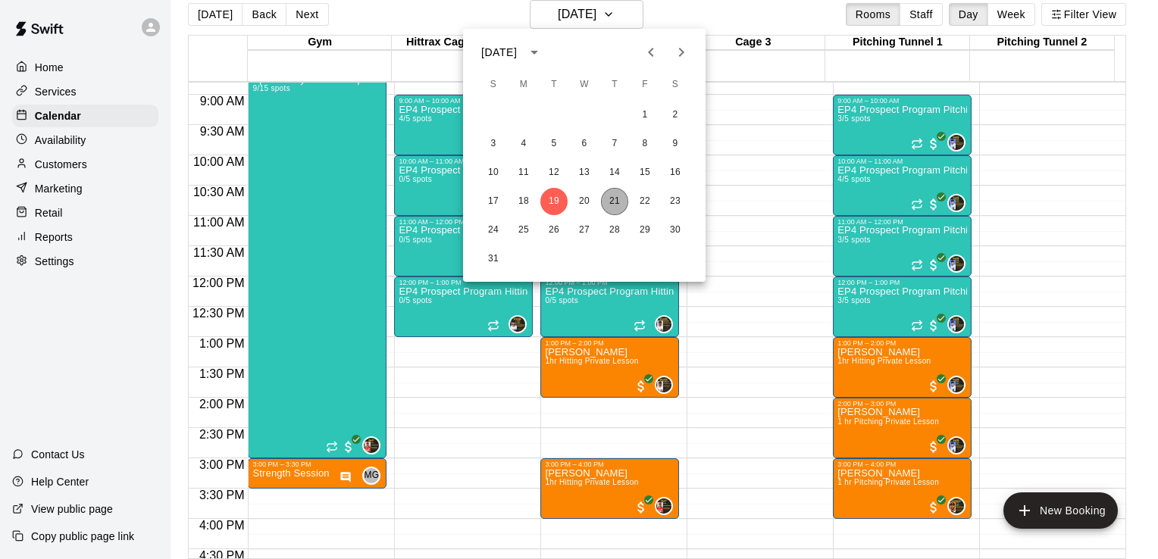
click at [618, 193] on button "21" at bounding box center [614, 201] width 27 height 27
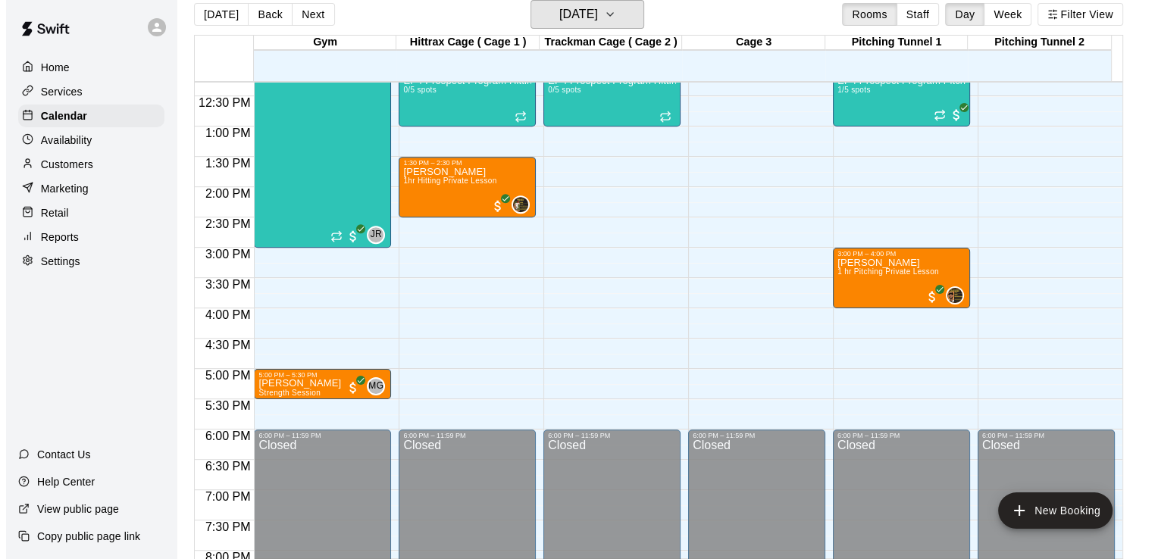
scroll to position [746, 0]
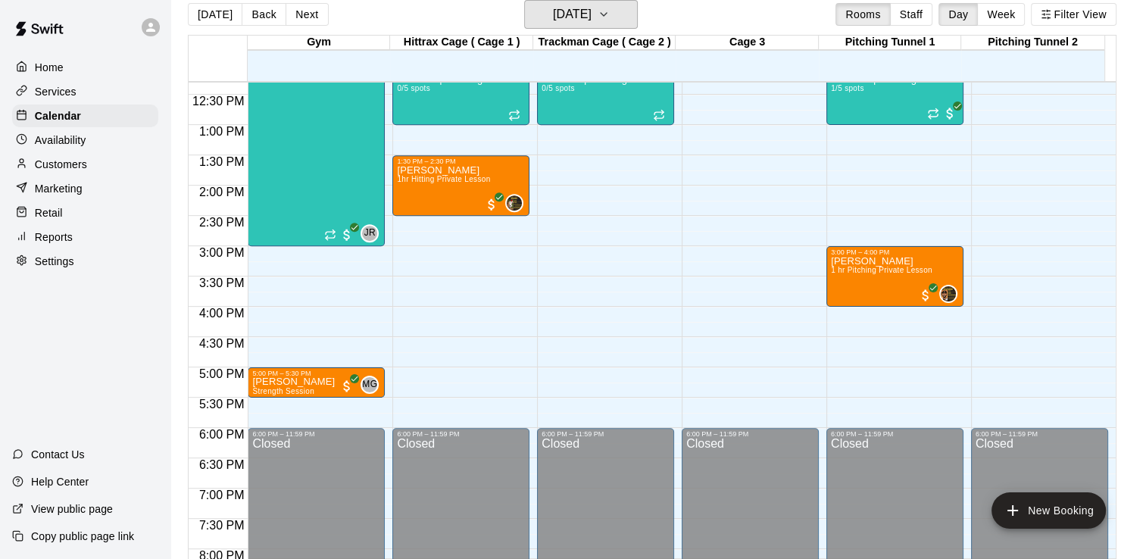
click at [524, 0] on button "[DATE]" at bounding box center [581, 14] width 114 height 29
